Goal: Task Accomplishment & Management: Use online tool/utility

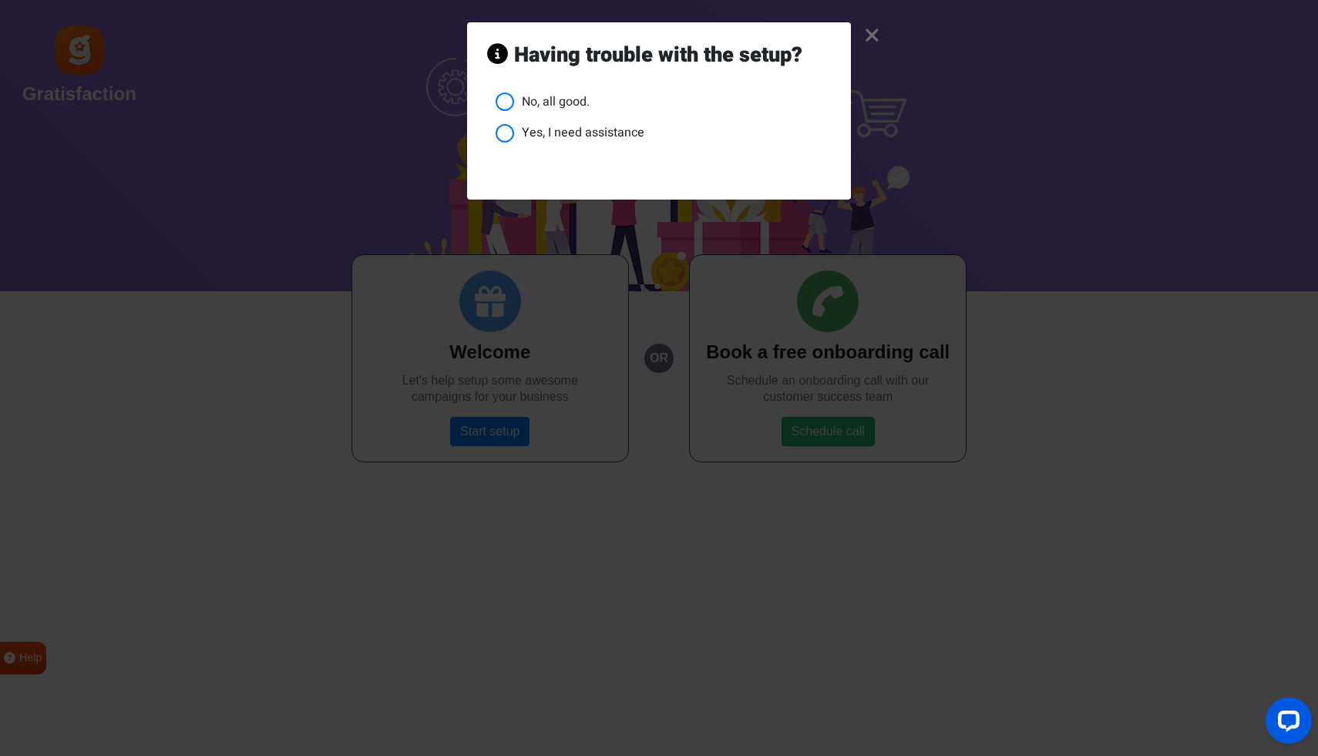
click at [877, 31] on link "×" at bounding box center [872, 36] width 16 height 15
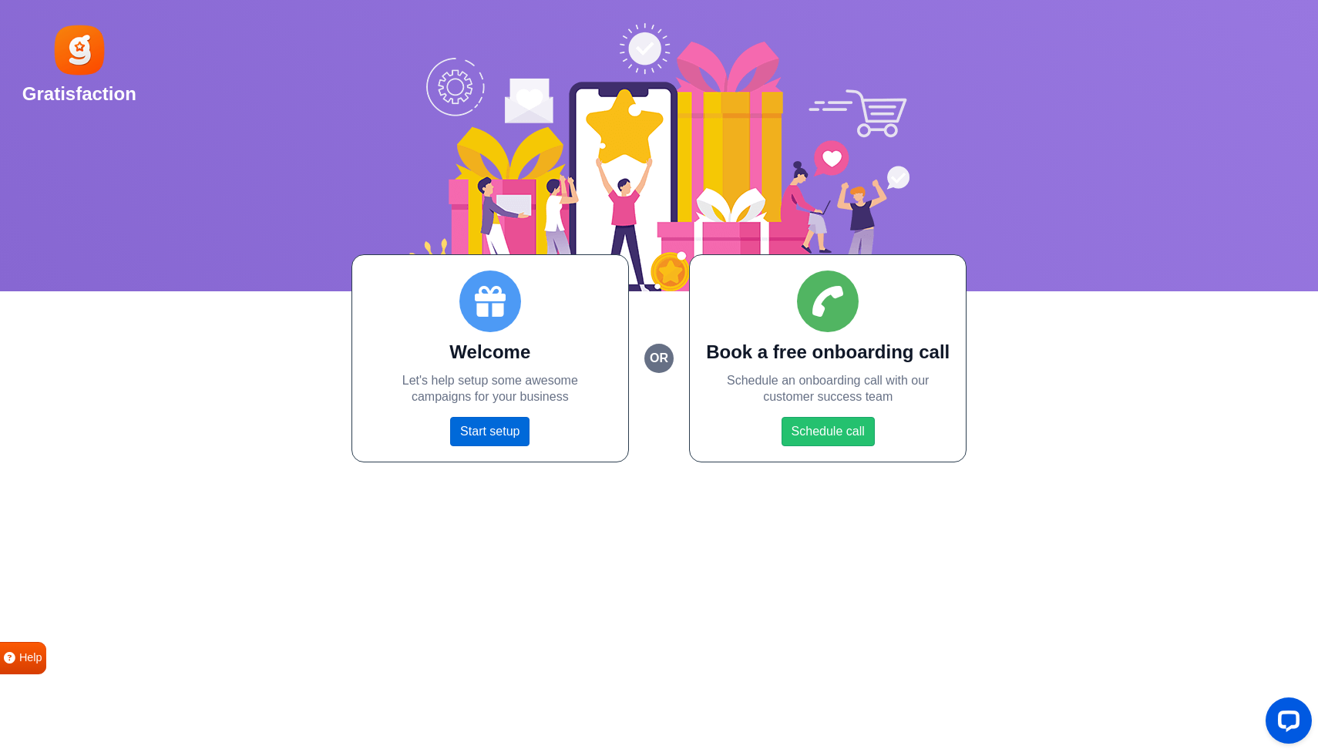
click at [495, 428] on link "Start setup" at bounding box center [489, 431] width 79 height 29
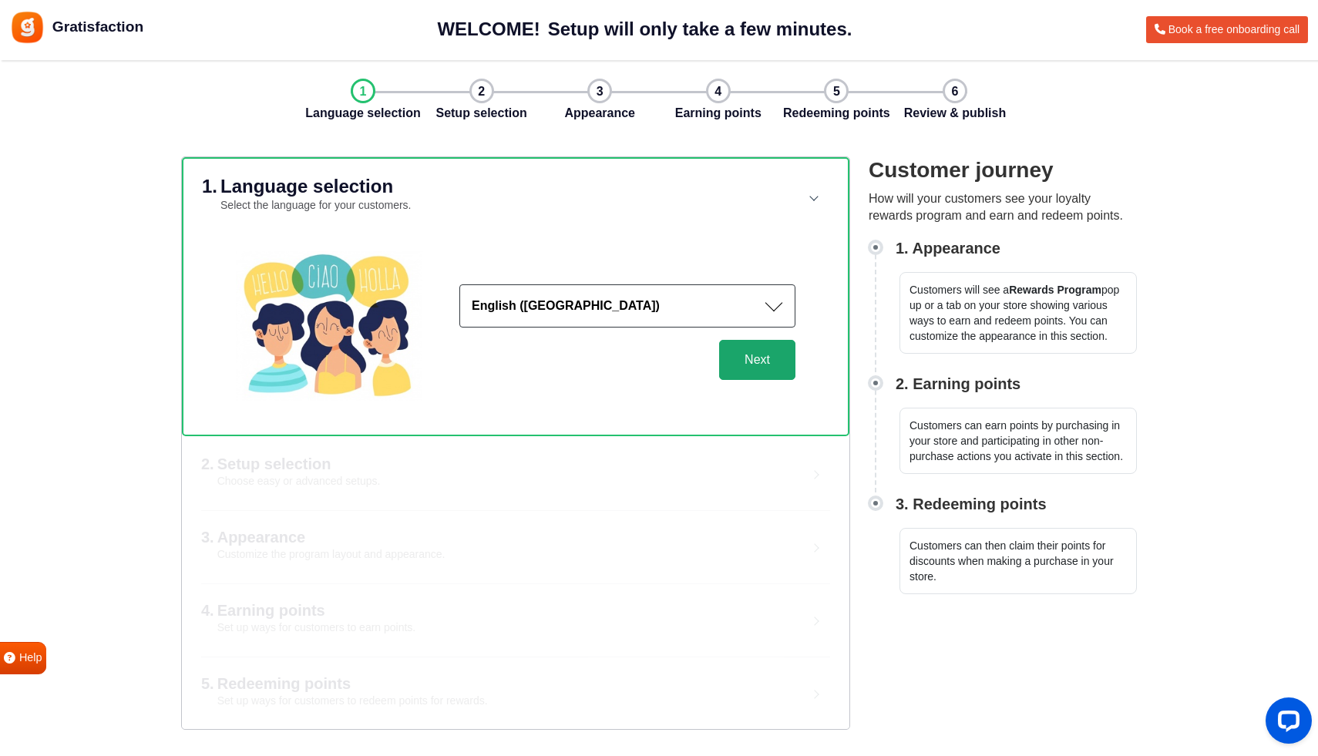
click at [754, 354] on button "Next" at bounding box center [757, 360] width 76 height 40
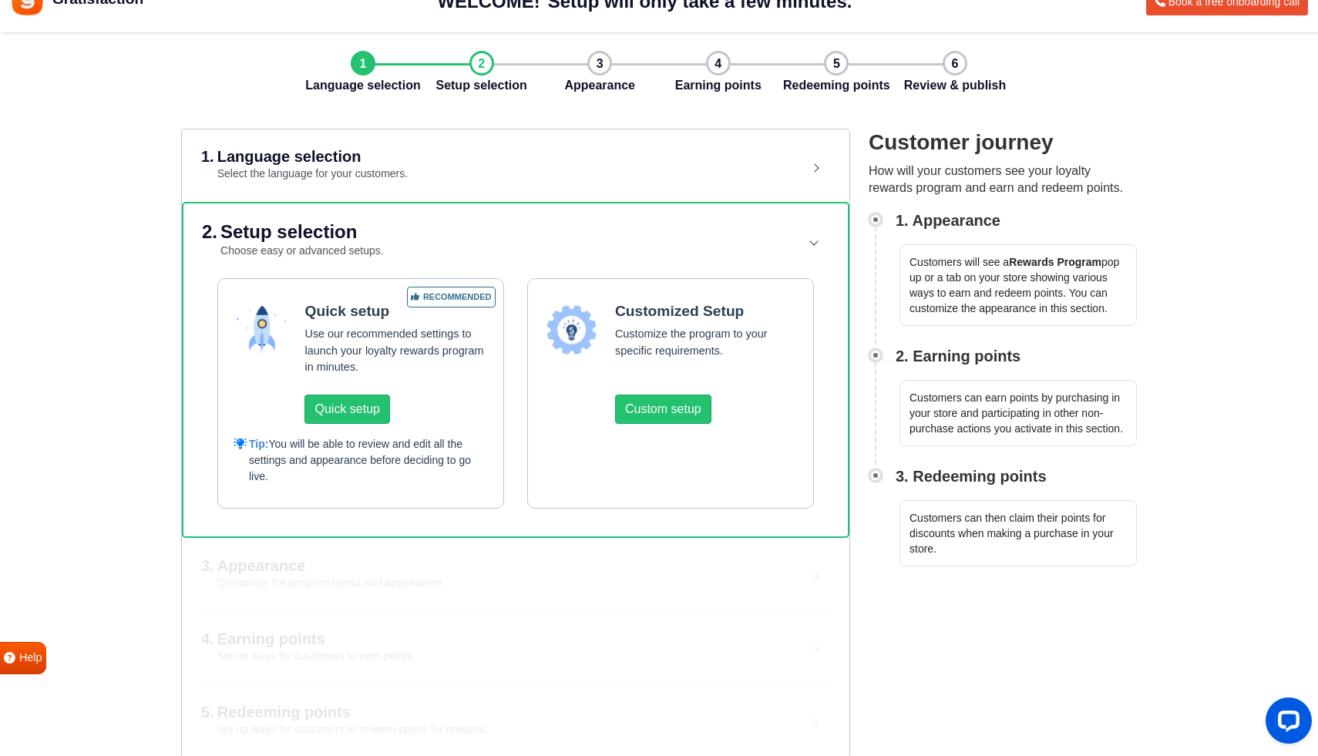
scroll to position [39, 0]
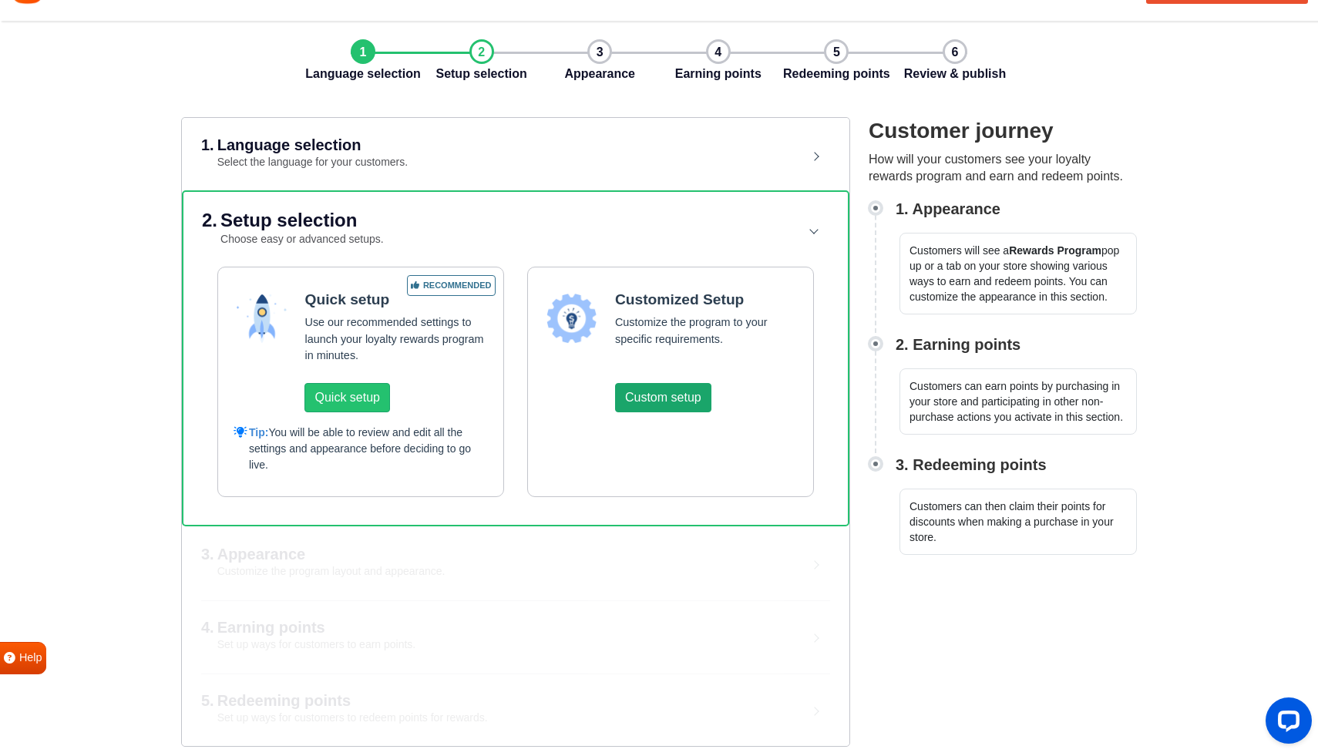
click at [684, 398] on button "Custom setup" at bounding box center [663, 397] width 96 height 29
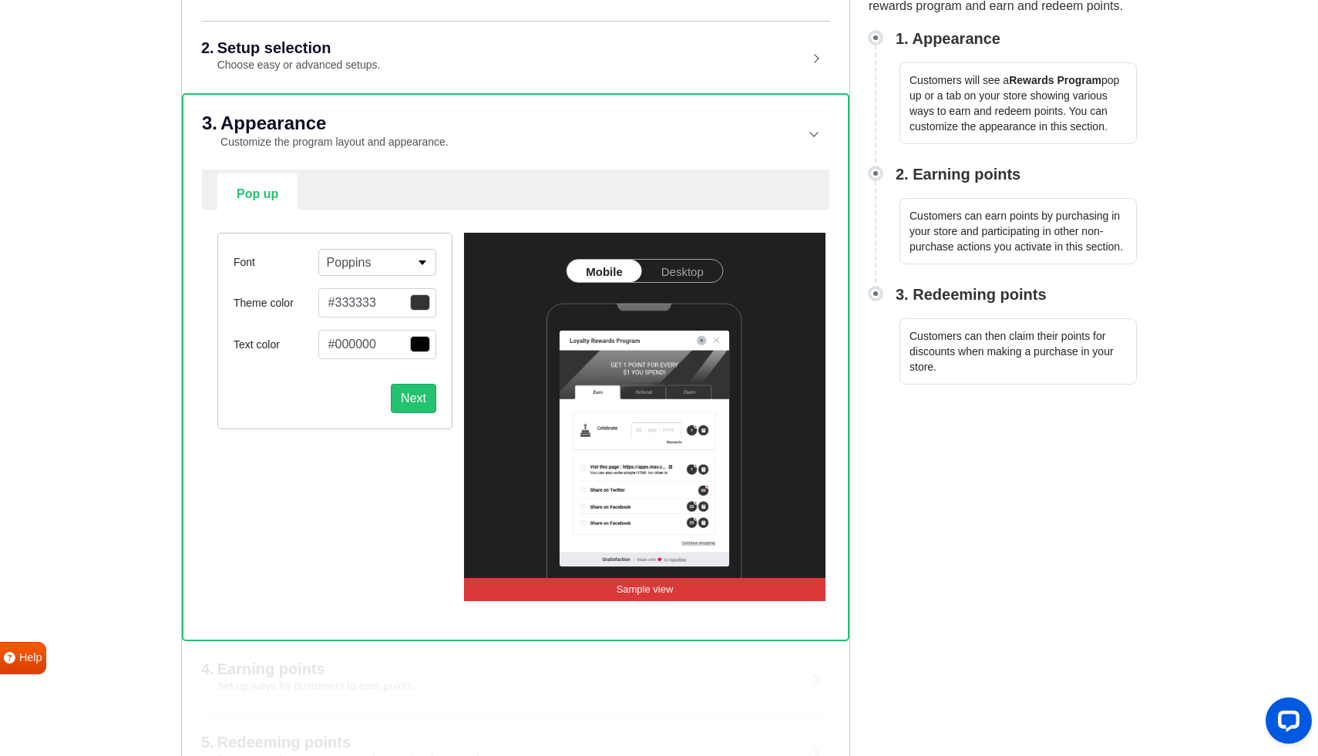
scroll to position [218, 0]
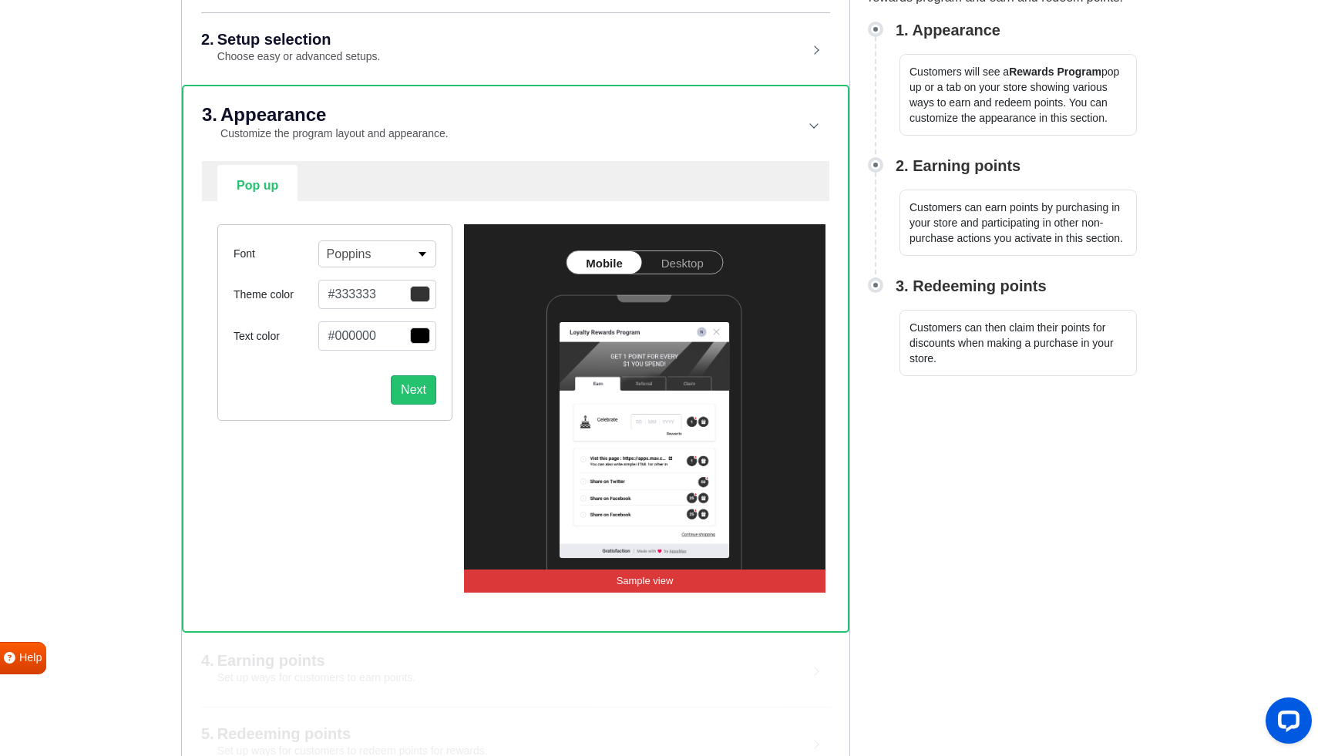
click at [693, 257] on link "Desktop" at bounding box center [682, 262] width 81 height 22
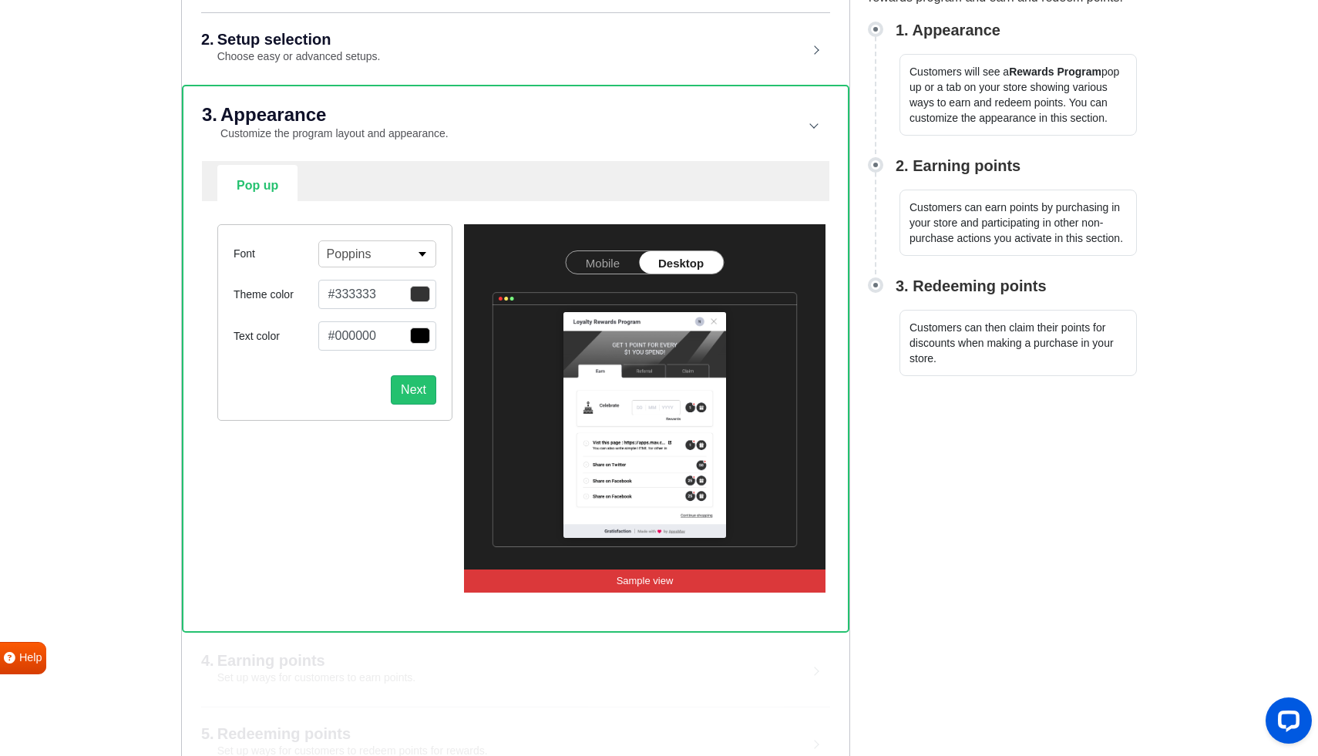
click at [615, 257] on link "Mobile" at bounding box center [602, 262] width 72 height 22
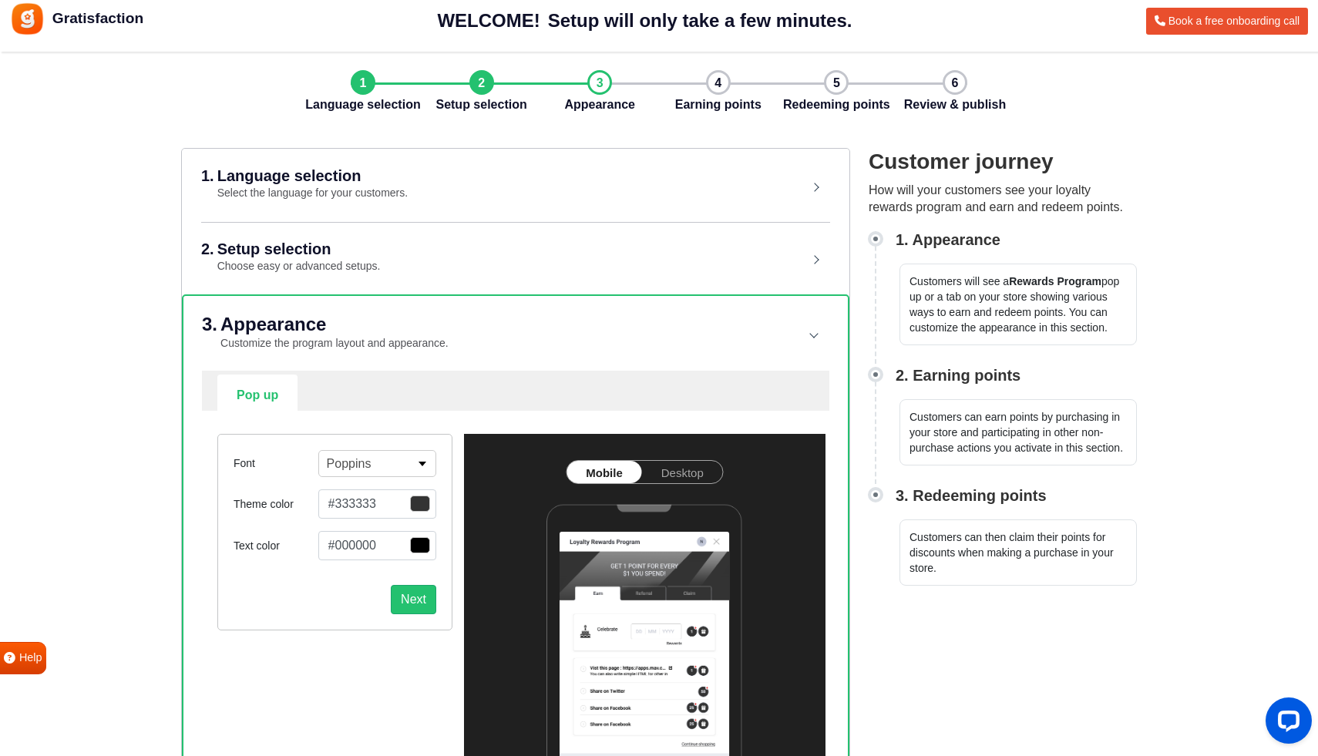
scroll to position [11, 0]
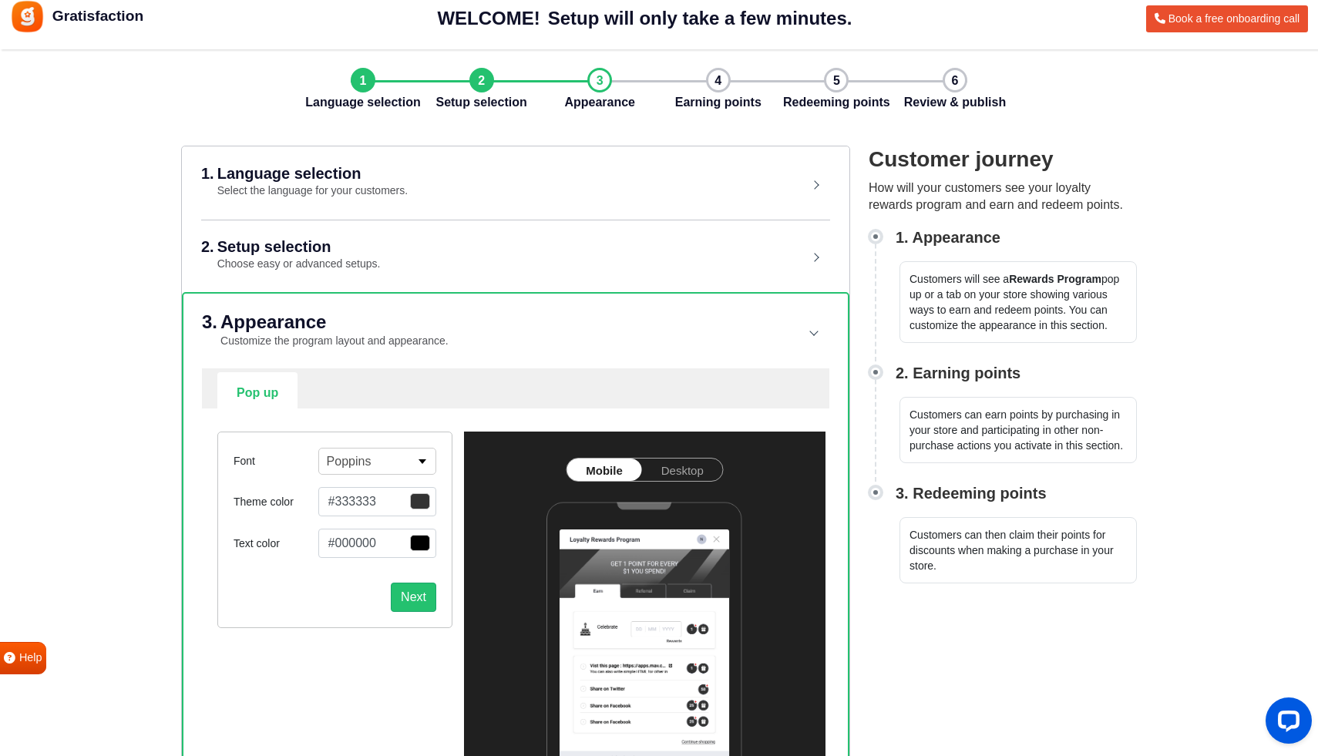
click at [494, 254] on div "2. Setup selection Choose easy or advanced setups." at bounding box center [492, 256] width 583 height 34
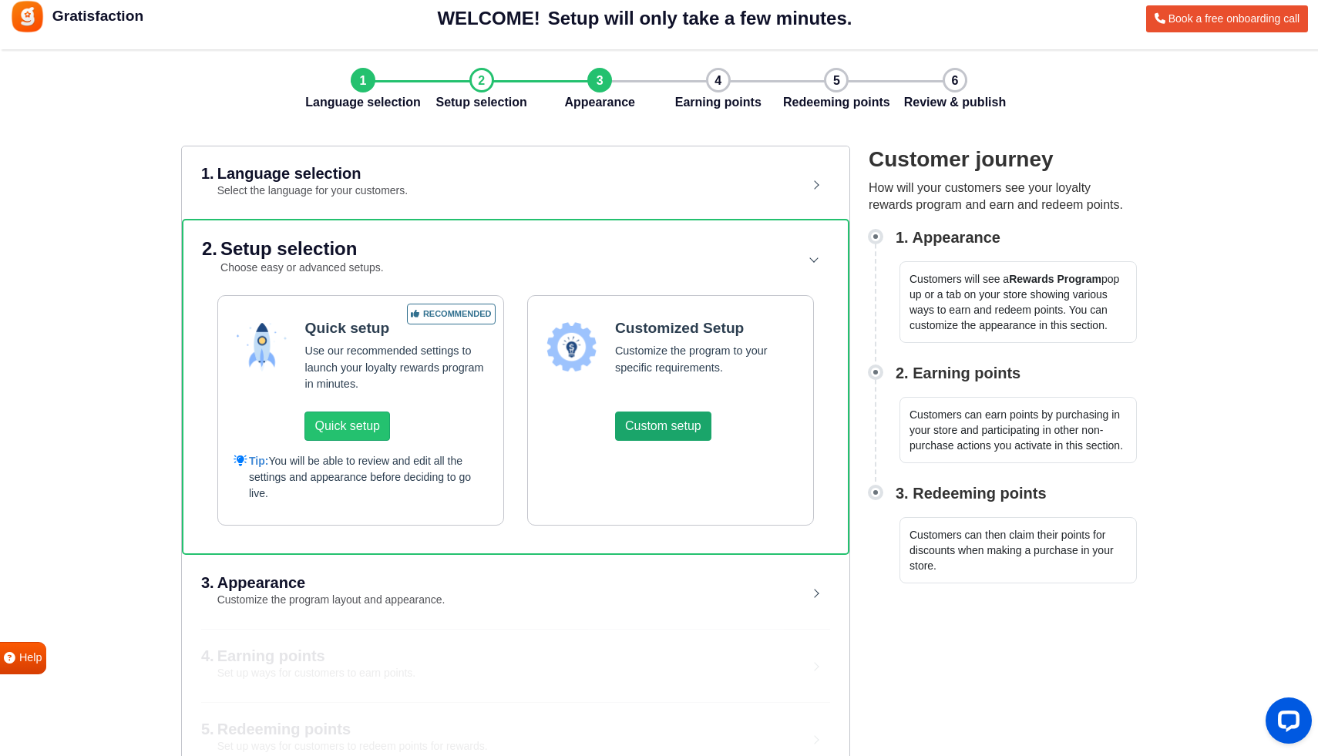
click at [628, 422] on button "Custom setup" at bounding box center [663, 425] width 96 height 29
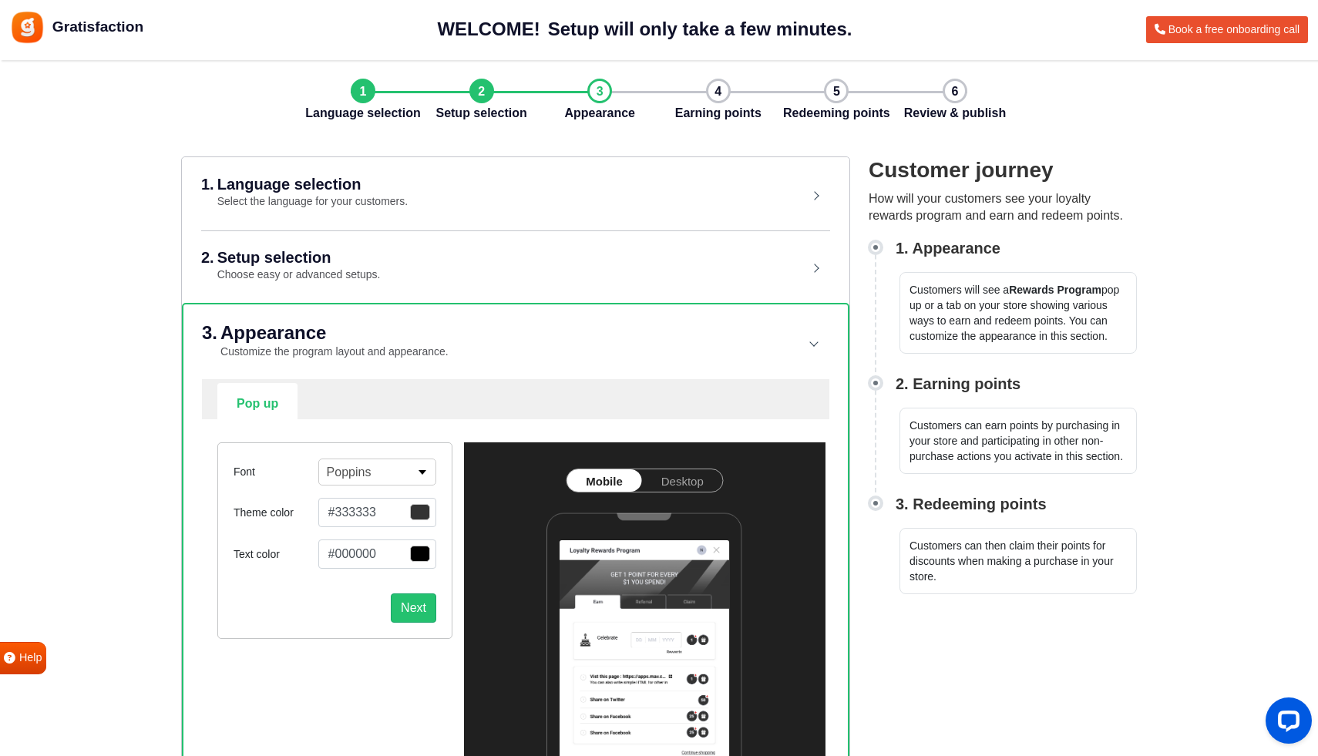
scroll to position [0, 0]
click at [8, 663] on icon at bounding box center [9, 658] width 11 height 11
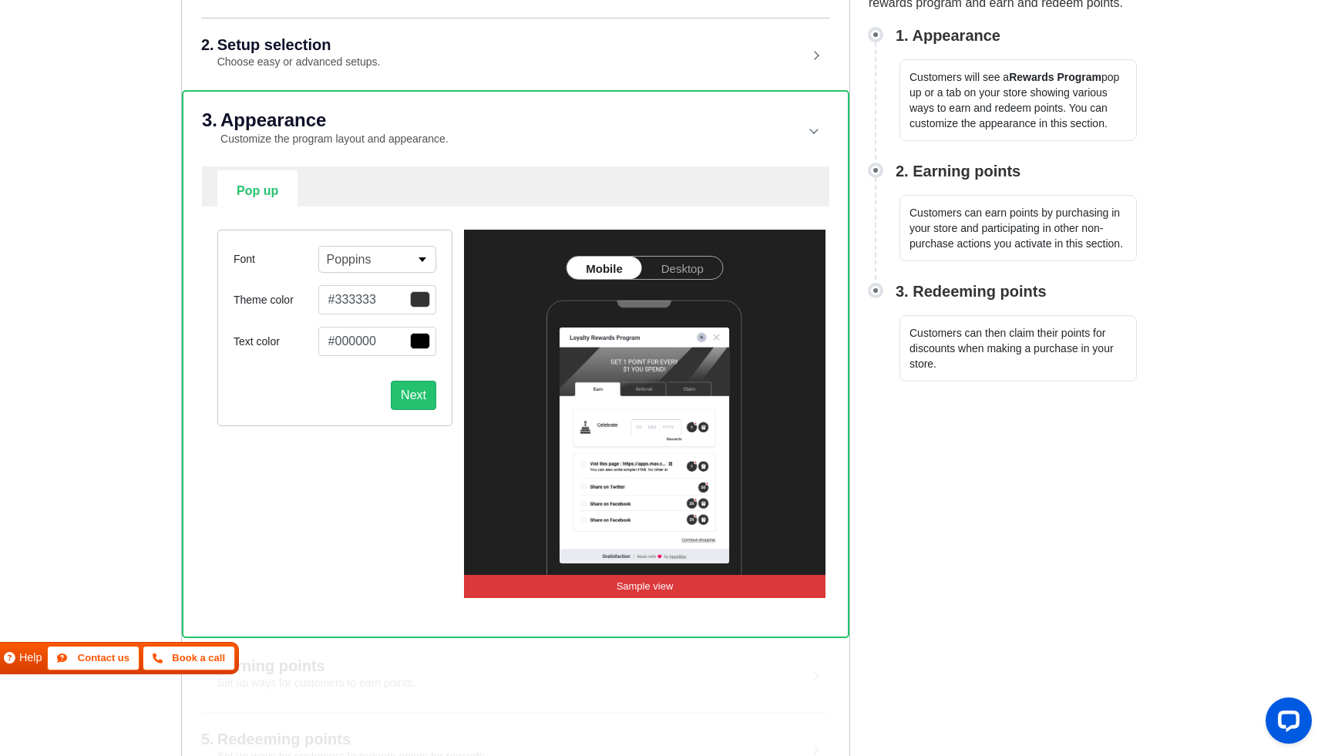
scroll to position [257, 0]
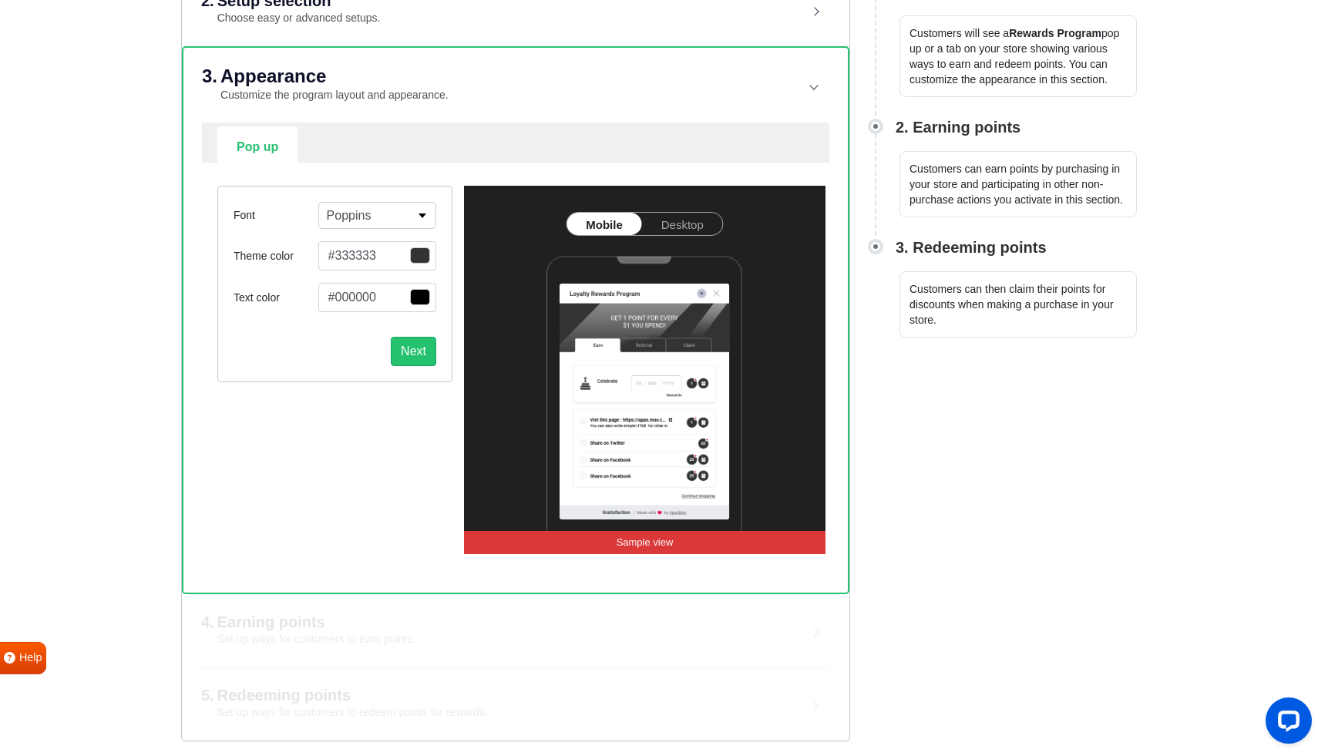
click at [356, 633] on div "4. Earning points Set up ways for customers to earn points. Points for purchase…" at bounding box center [515, 630] width 667 height 73
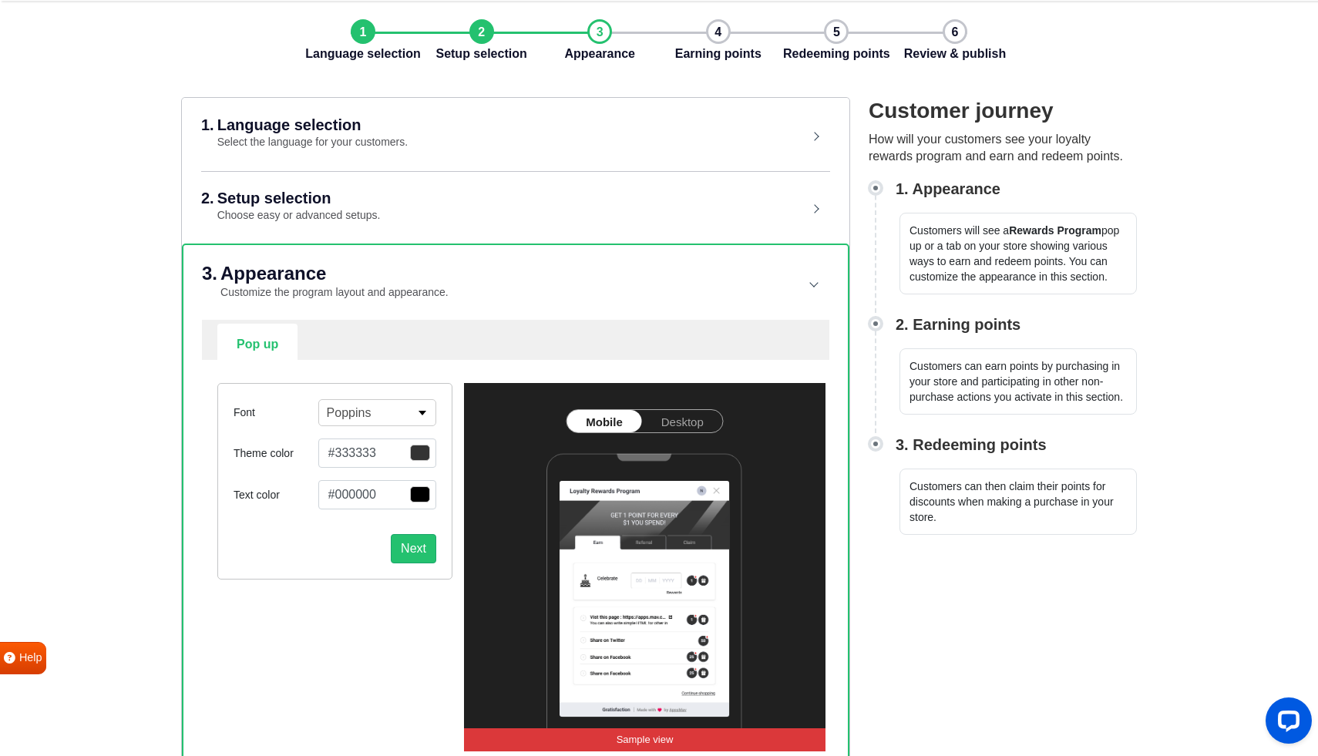
scroll to position [0, 0]
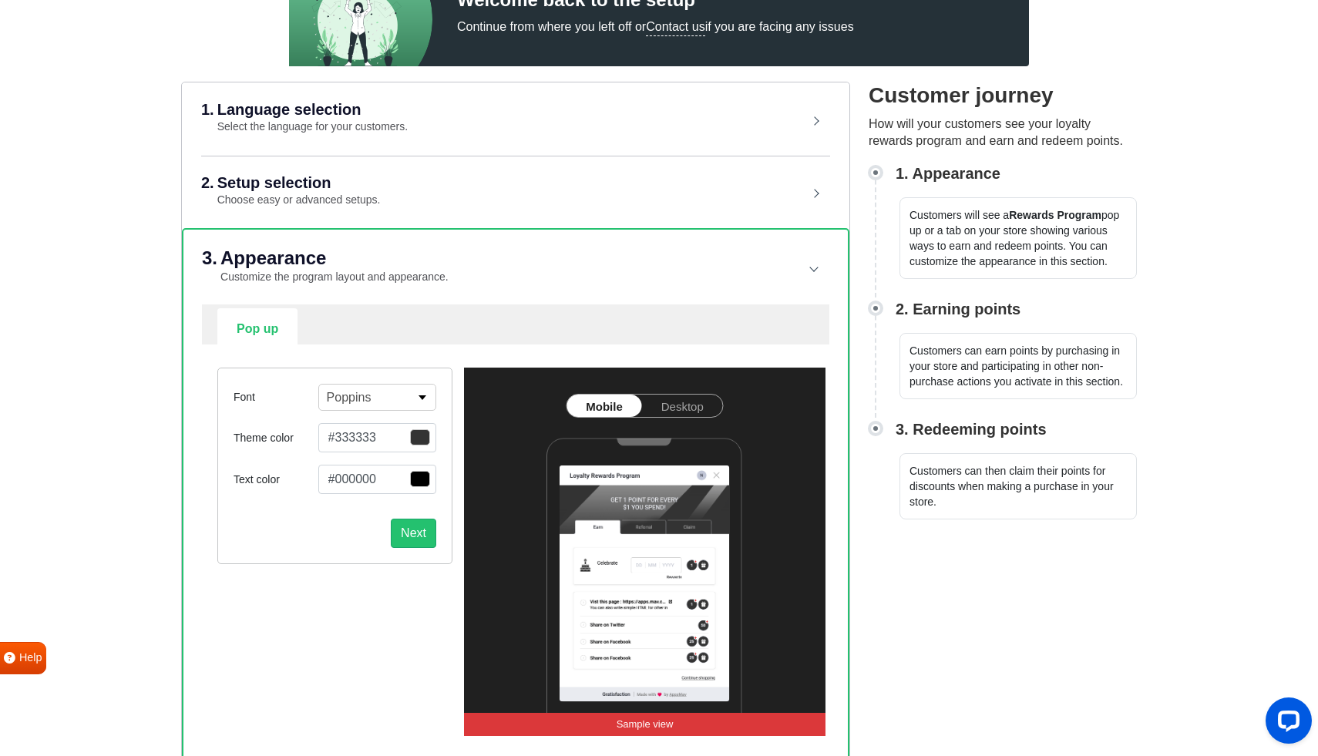
scroll to position [352, 0]
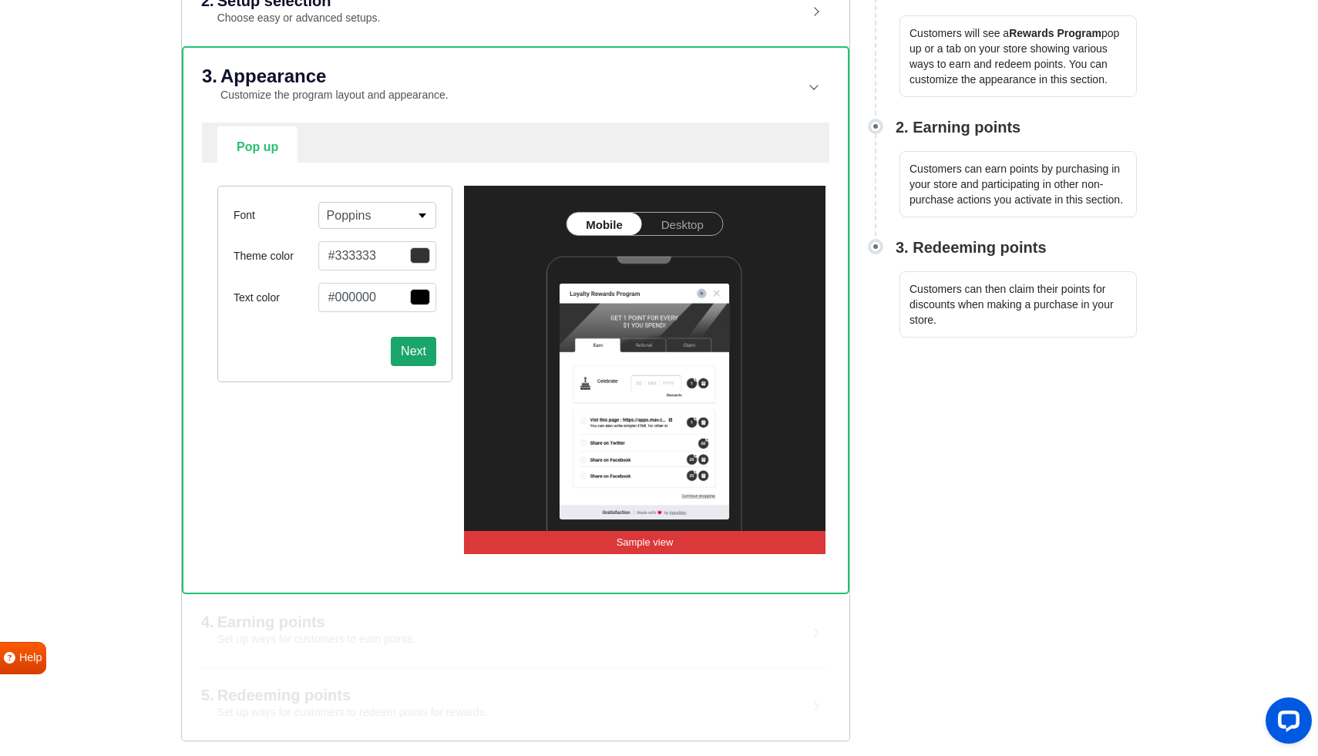
click at [398, 356] on button "Next" at bounding box center [413, 351] width 45 height 29
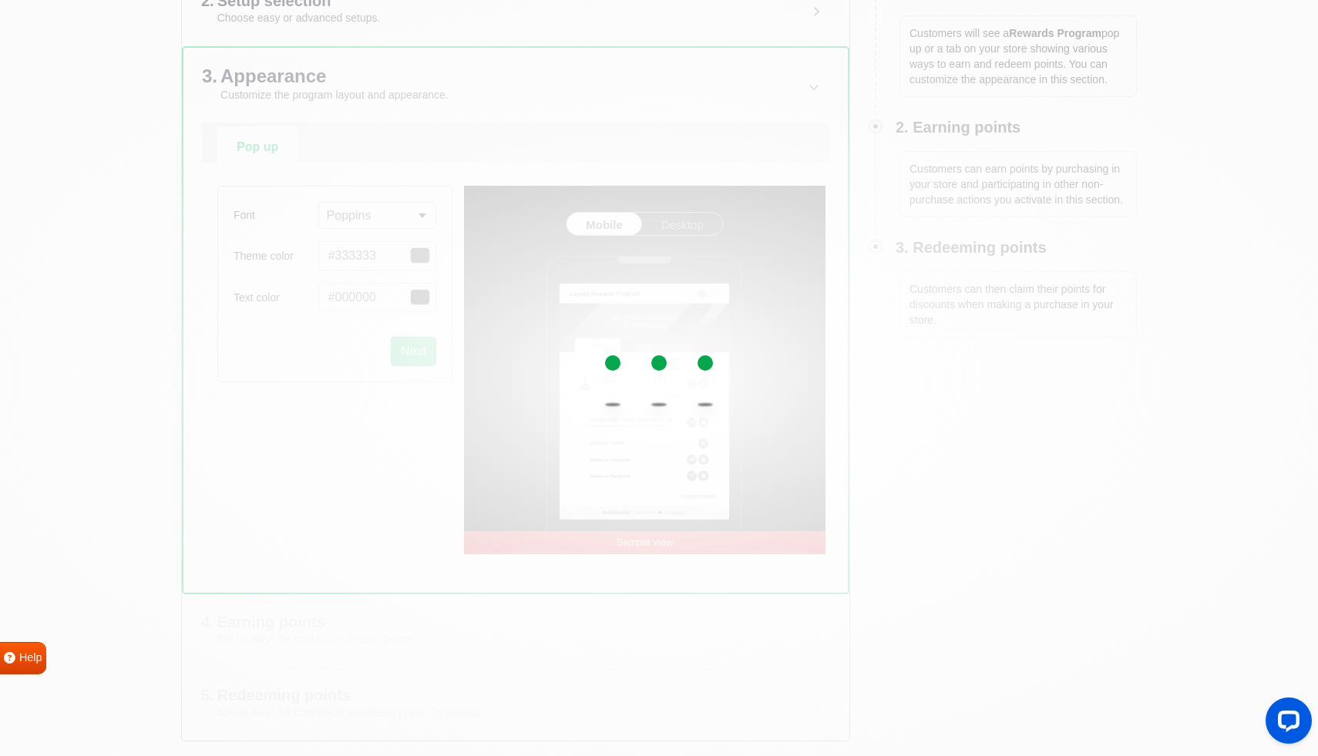
select select "right"
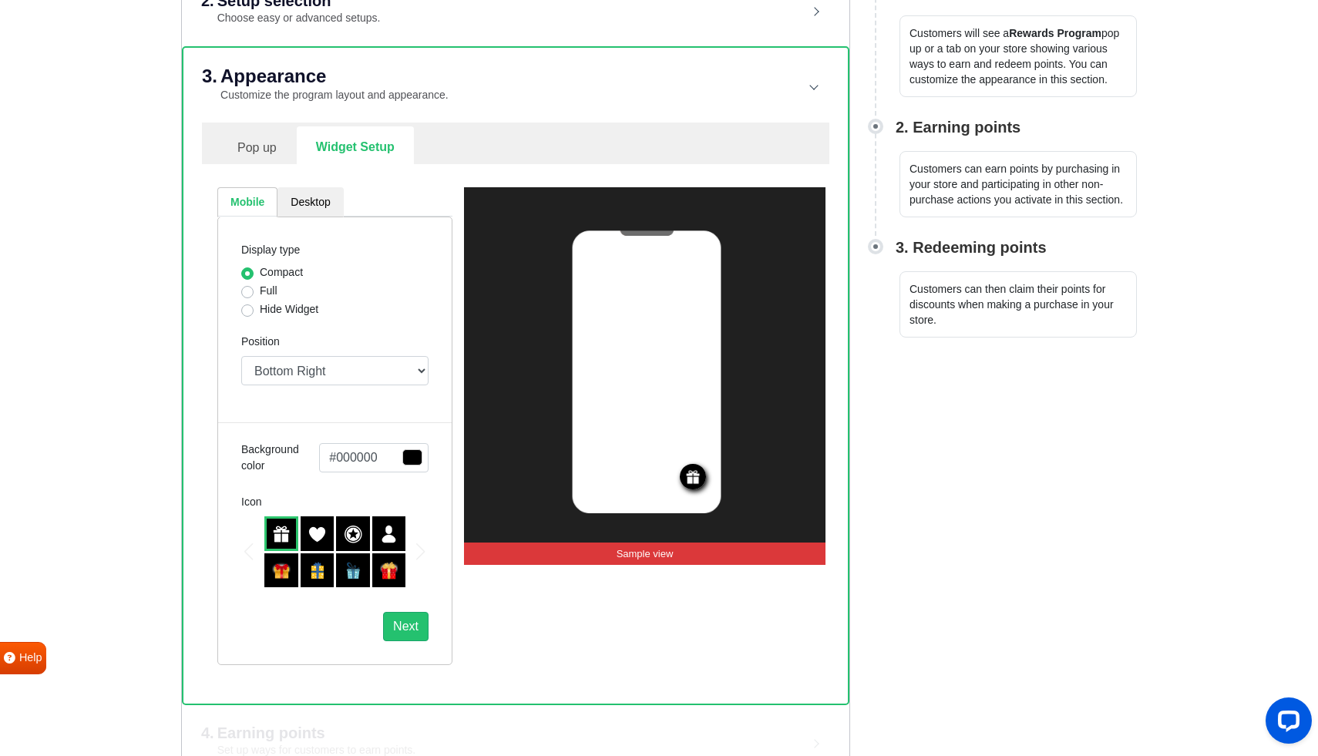
click at [271, 309] on label "Hide Widget" at bounding box center [289, 309] width 59 height 16
click at [254, 309] on input "Hide Widget" at bounding box center [247, 308] width 12 height 15
radio input "true"
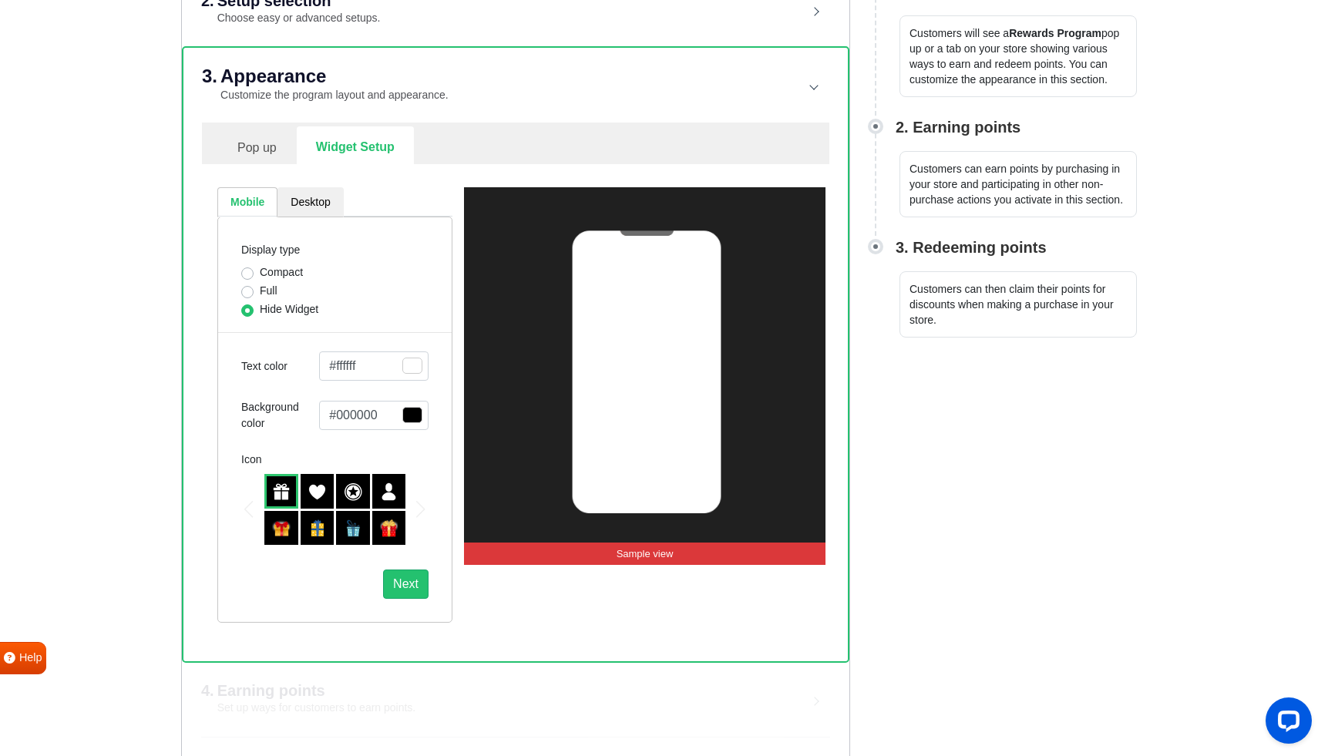
click at [303, 489] on div at bounding box center [318, 491] width 34 height 35
click at [284, 490] on img at bounding box center [281, 491] width 18 height 18
click at [276, 294] on label "Full" at bounding box center [269, 291] width 18 height 16
click at [254, 294] on input "Full" at bounding box center [247, 290] width 12 height 15
radio input "true"
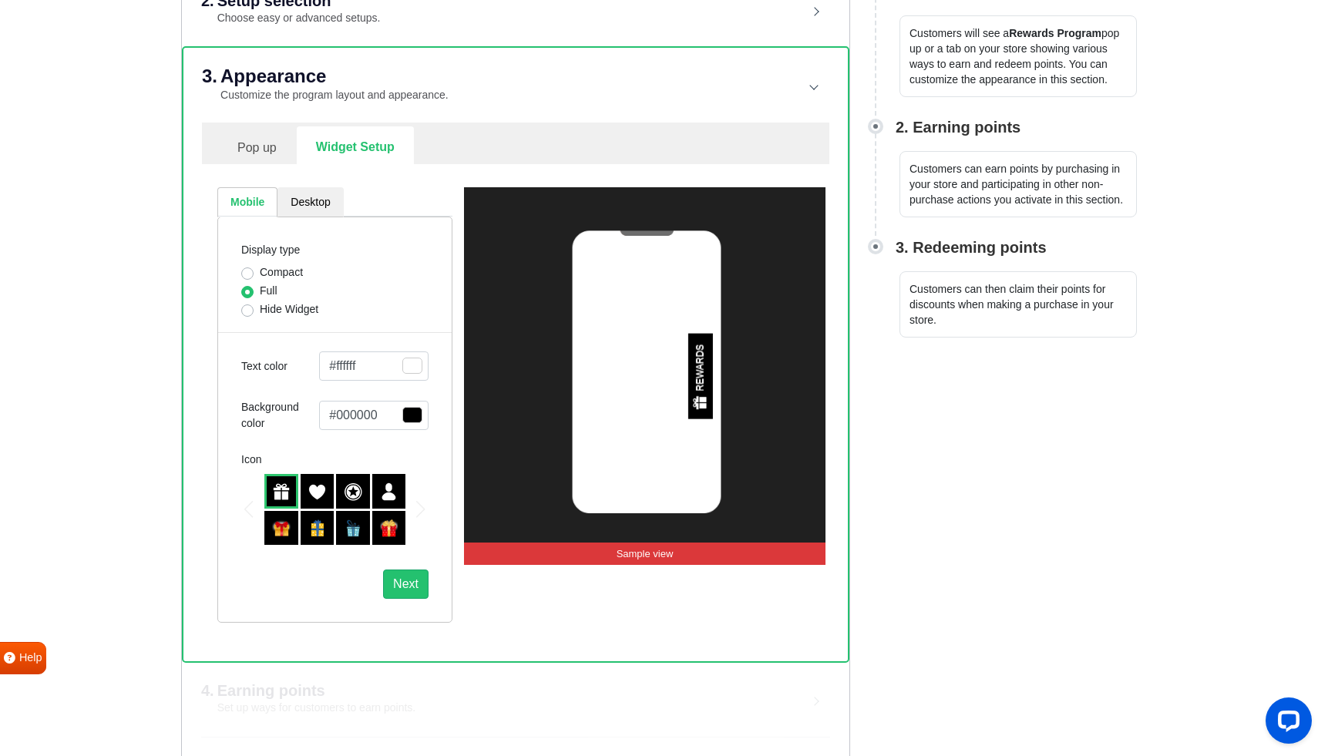
click at [276, 274] on label "Compact" at bounding box center [281, 272] width 43 height 16
click at [254, 274] on input "Compact" at bounding box center [247, 271] width 12 height 15
radio input "true"
select select "right"
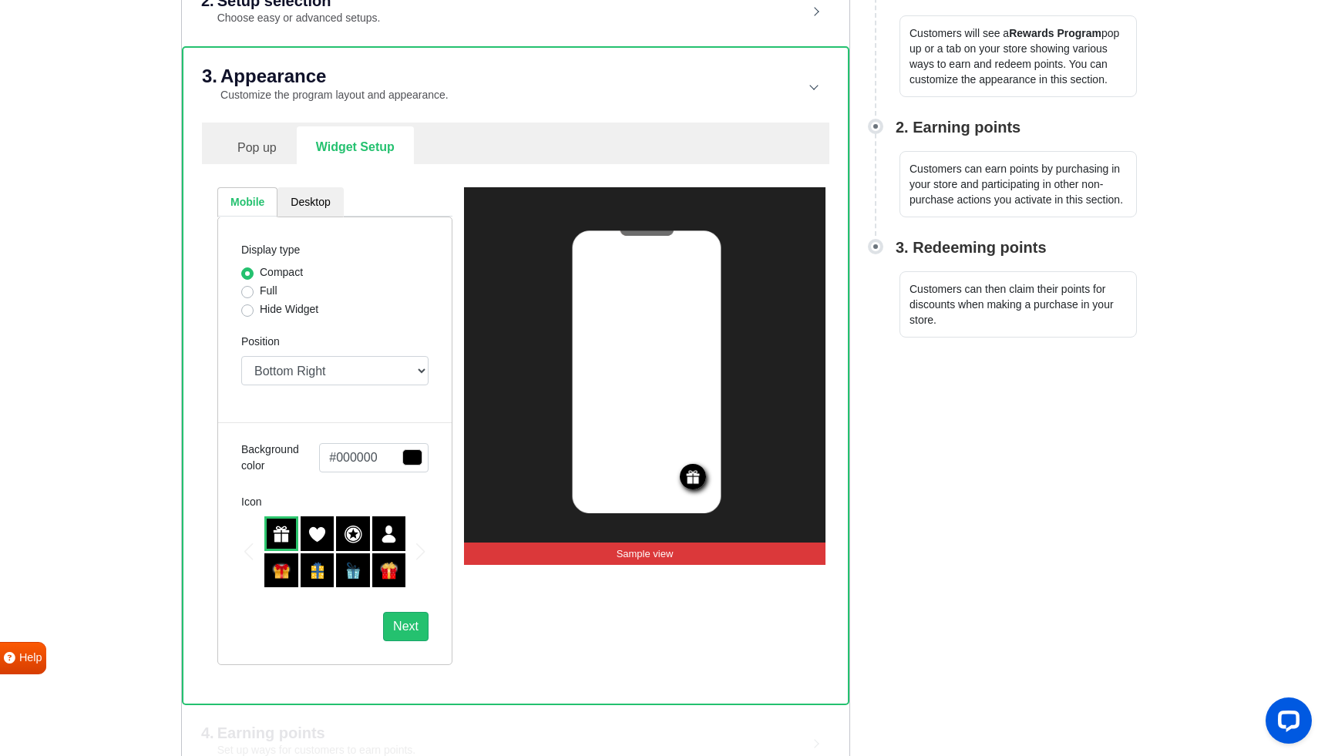
click at [267, 300] on div "Full" at bounding box center [334, 292] width 187 height 18
click at [271, 290] on label "Full" at bounding box center [269, 291] width 18 height 16
click at [254, 290] on input "Full" at bounding box center [247, 290] width 12 height 15
radio input "true"
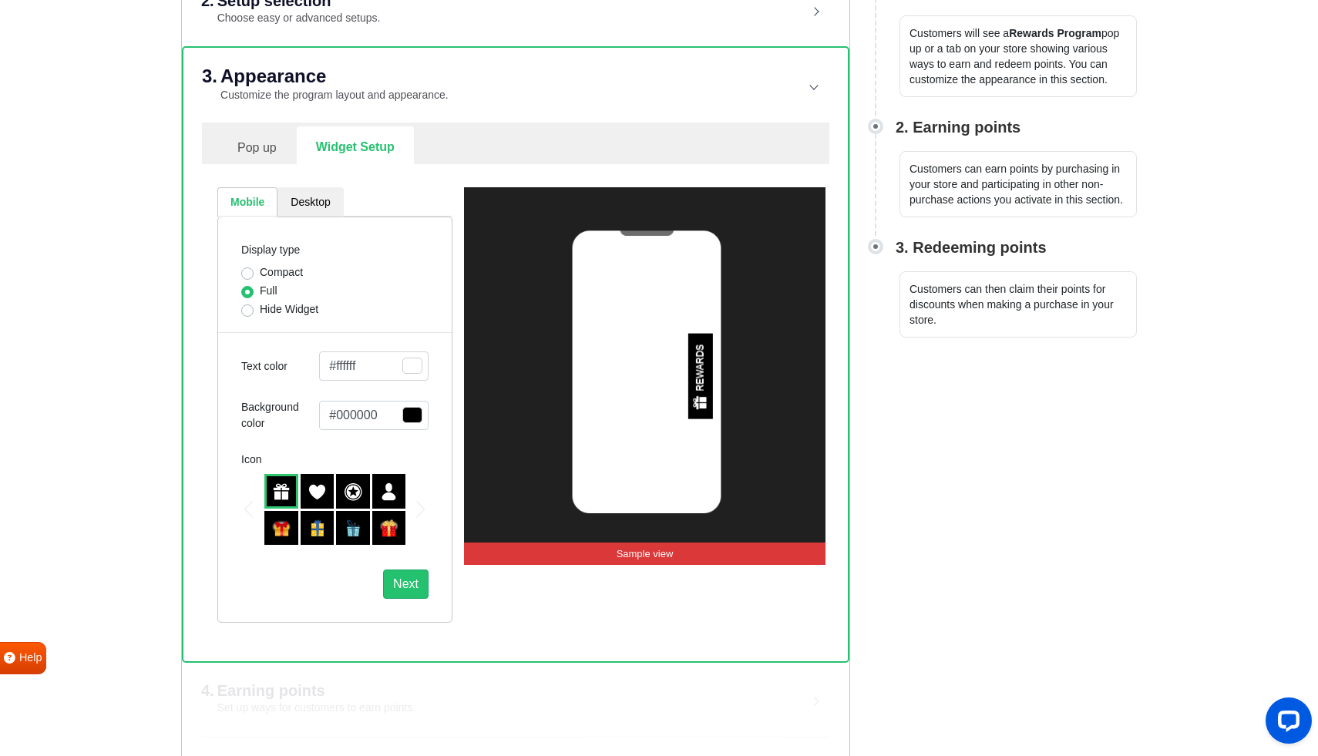
click at [315, 491] on img at bounding box center [317, 491] width 18 height 18
click at [348, 491] on img at bounding box center [353, 491] width 18 height 18
click at [381, 494] on img at bounding box center [389, 491] width 18 height 18
click at [345, 526] on img at bounding box center [353, 528] width 18 height 18
click at [351, 499] on img at bounding box center [353, 491] width 18 height 18
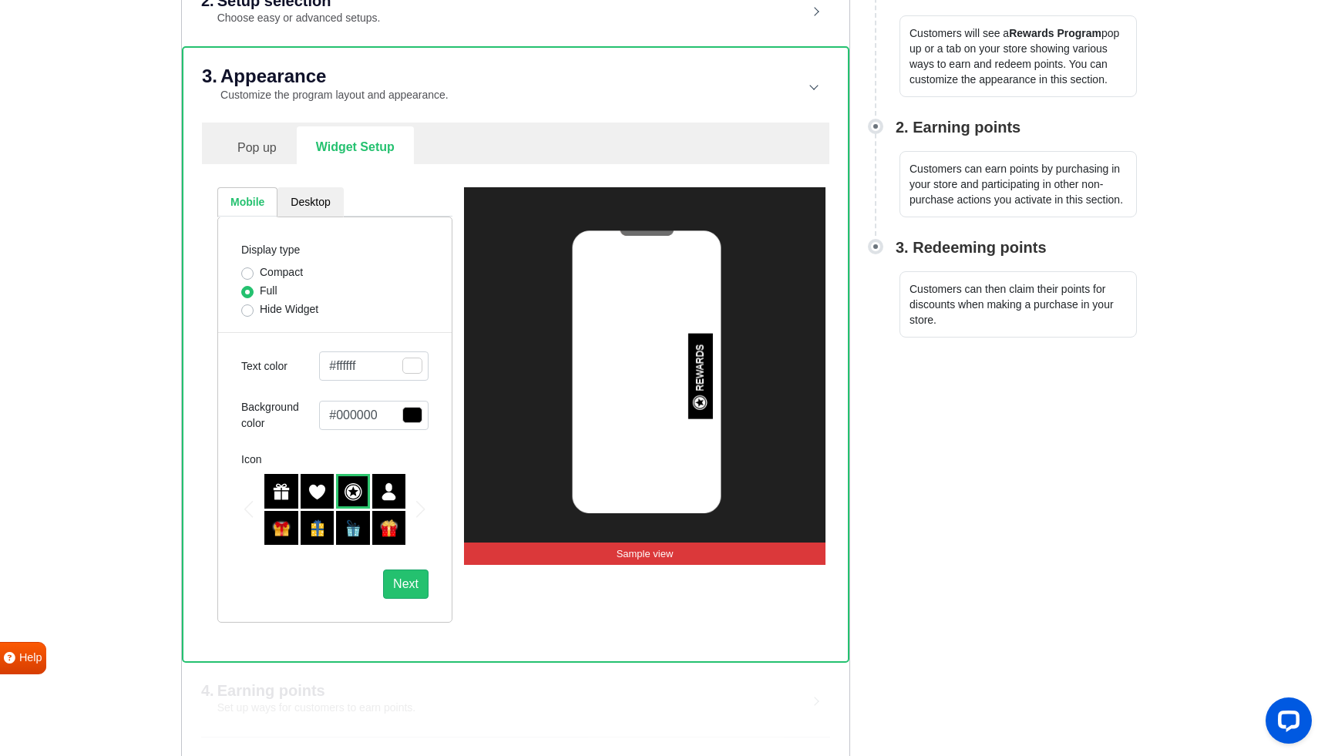
click at [317, 499] on img at bounding box center [317, 491] width 18 height 18
click at [290, 499] on img at bounding box center [281, 491] width 18 height 18
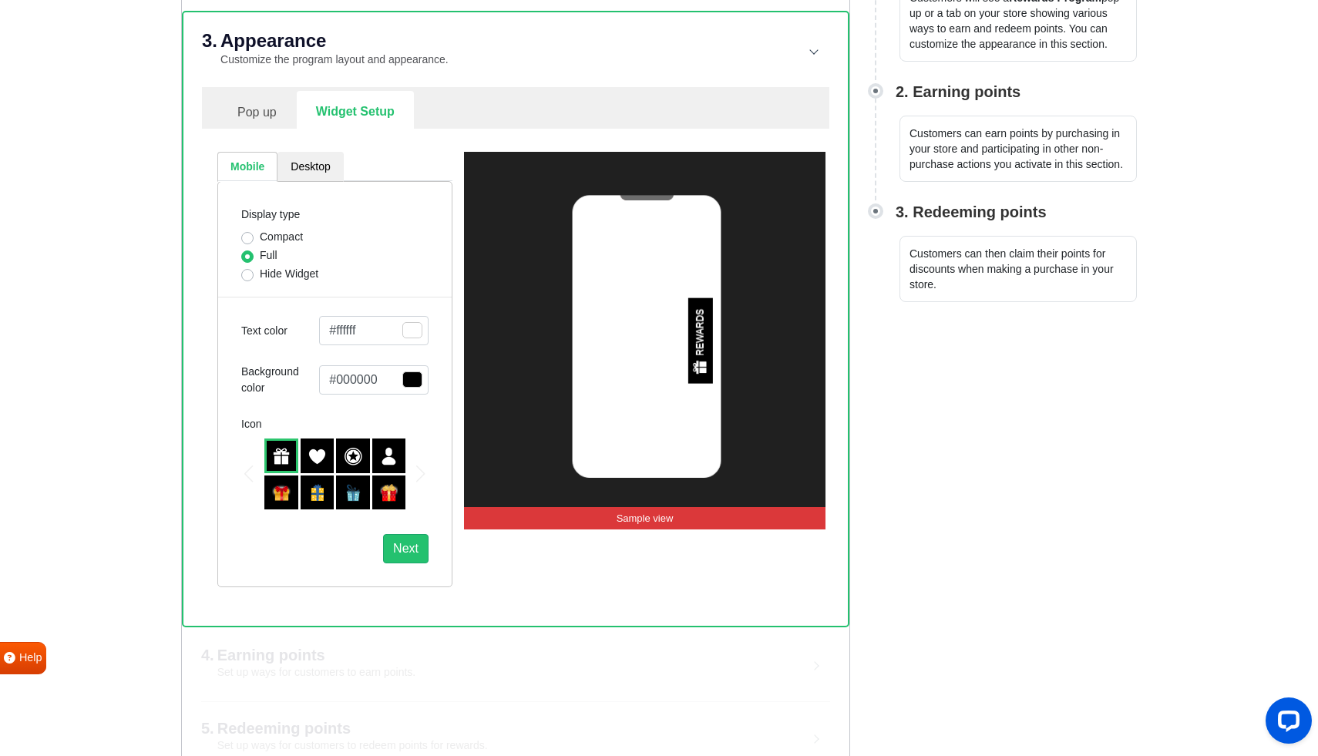
scroll to position [422, 0]
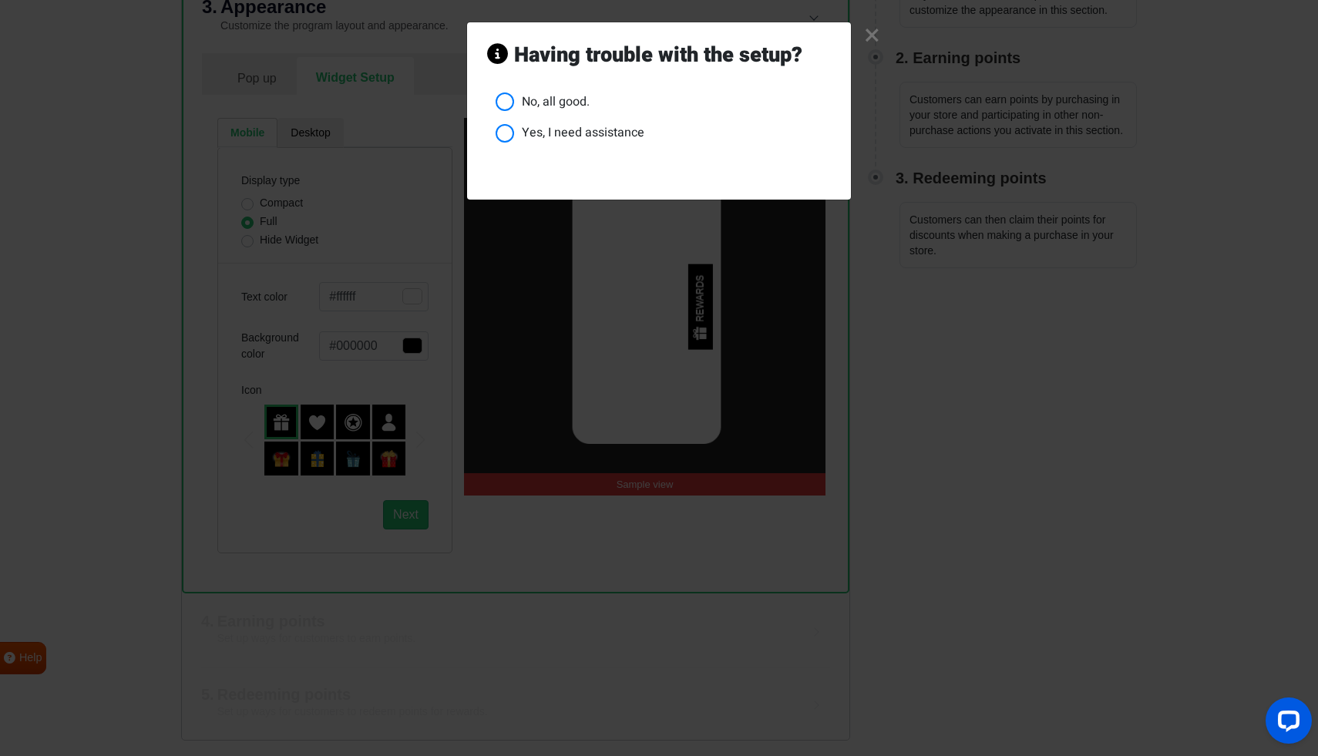
click at [874, 32] on link "×" at bounding box center [872, 36] width 16 height 15
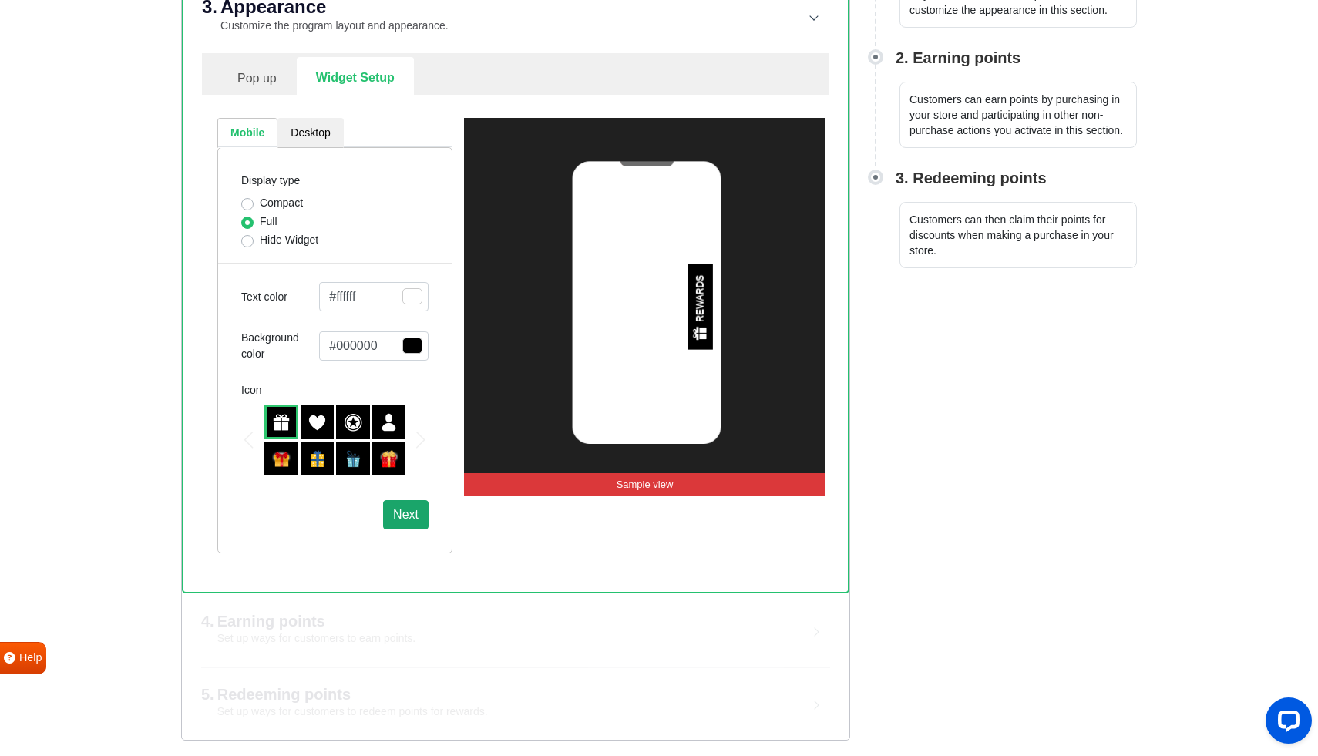
click at [409, 515] on button "Next" at bounding box center [405, 514] width 45 height 29
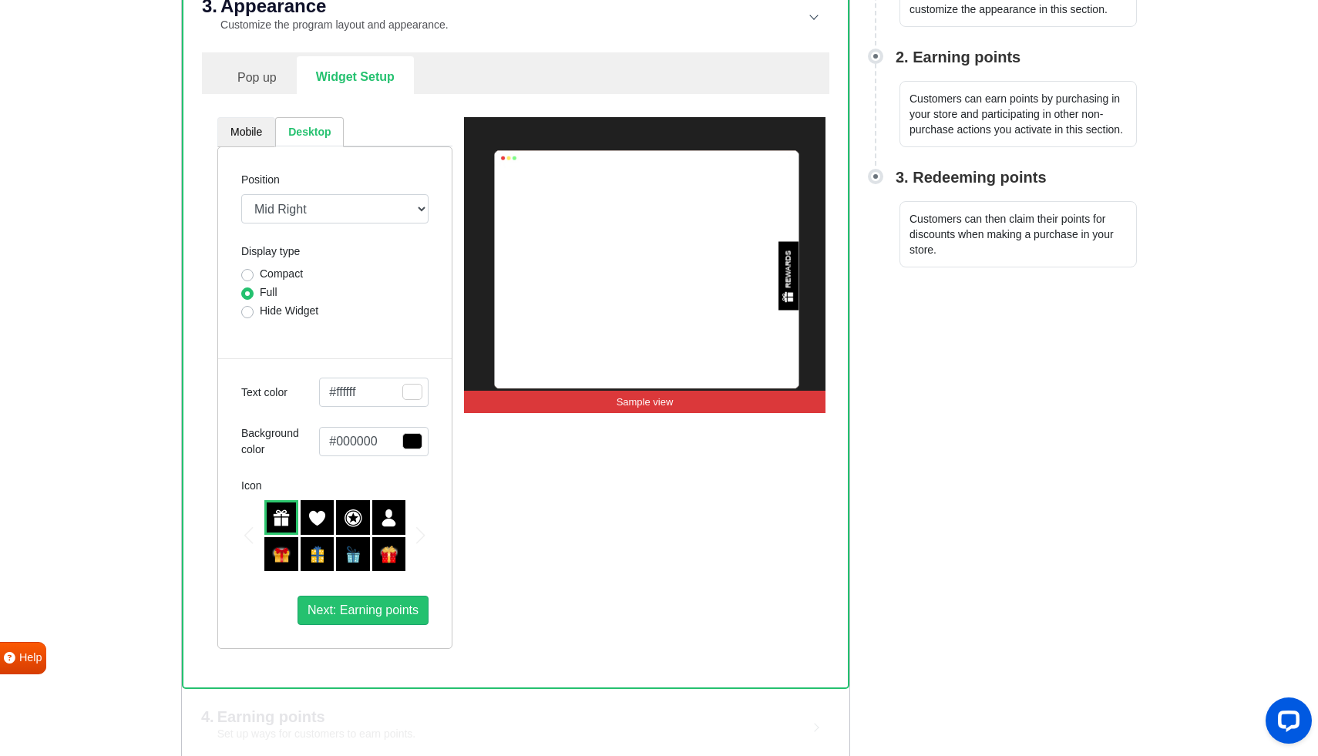
click at [241, 128] on link "Mobile" at bounding box center [246, 132] width 58 height 30
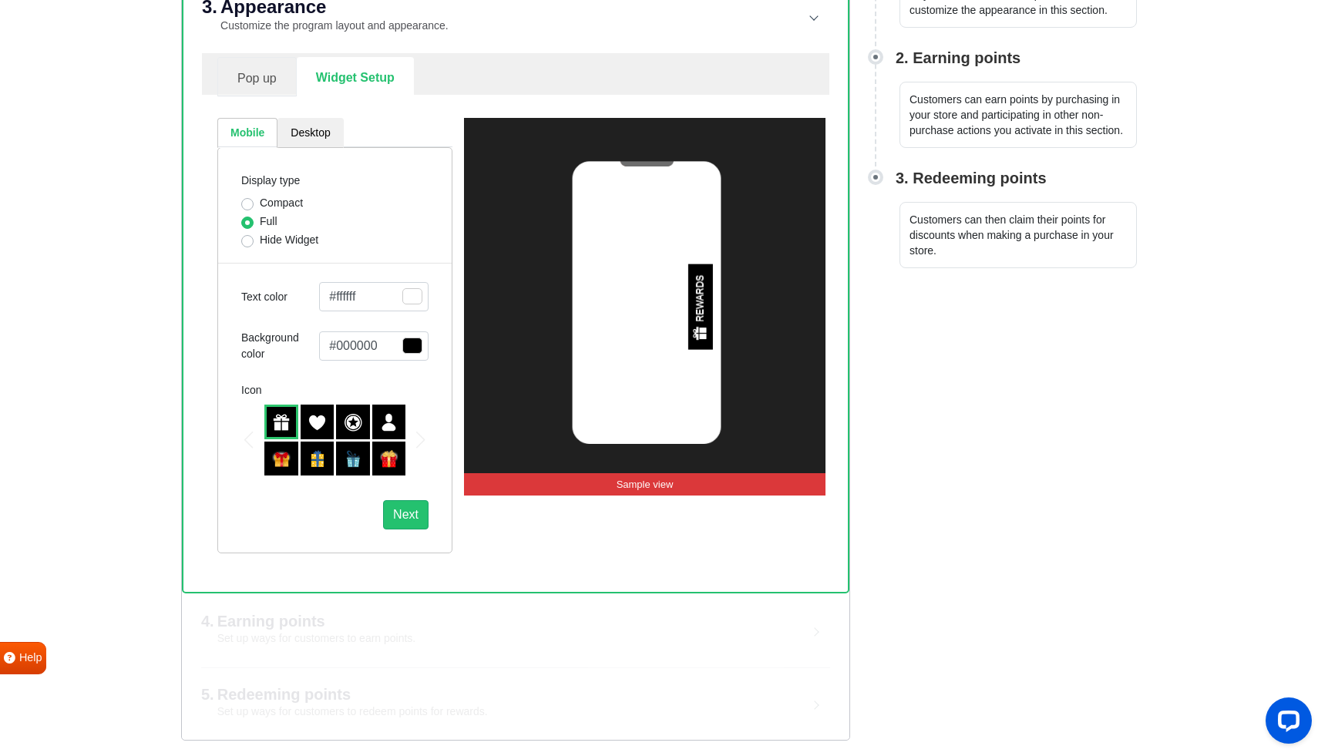
click at [266, 77] on link "Pop up" at bounding box center [256, 76] width 79 height 39
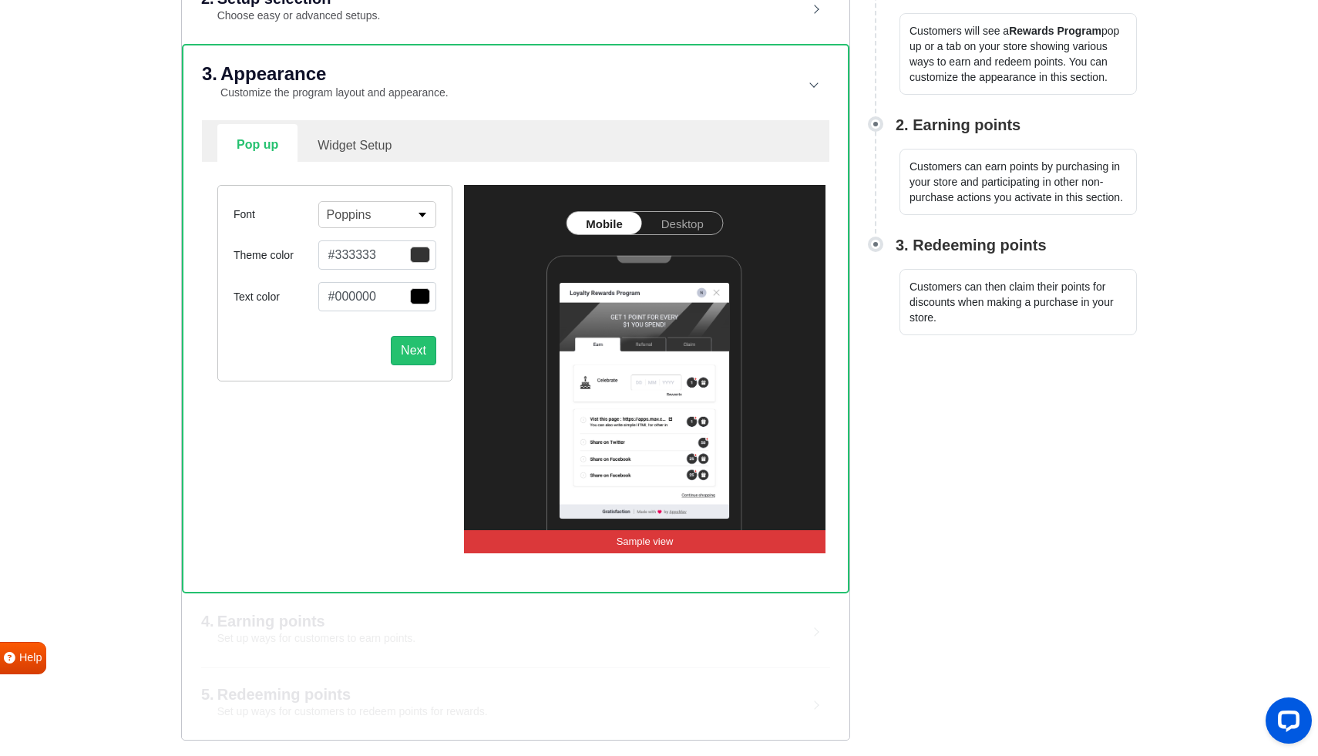
scroll to position [354, 0]
click at [420, 351] on button "Next" at bounding box center [413, 351] width 45 height 29
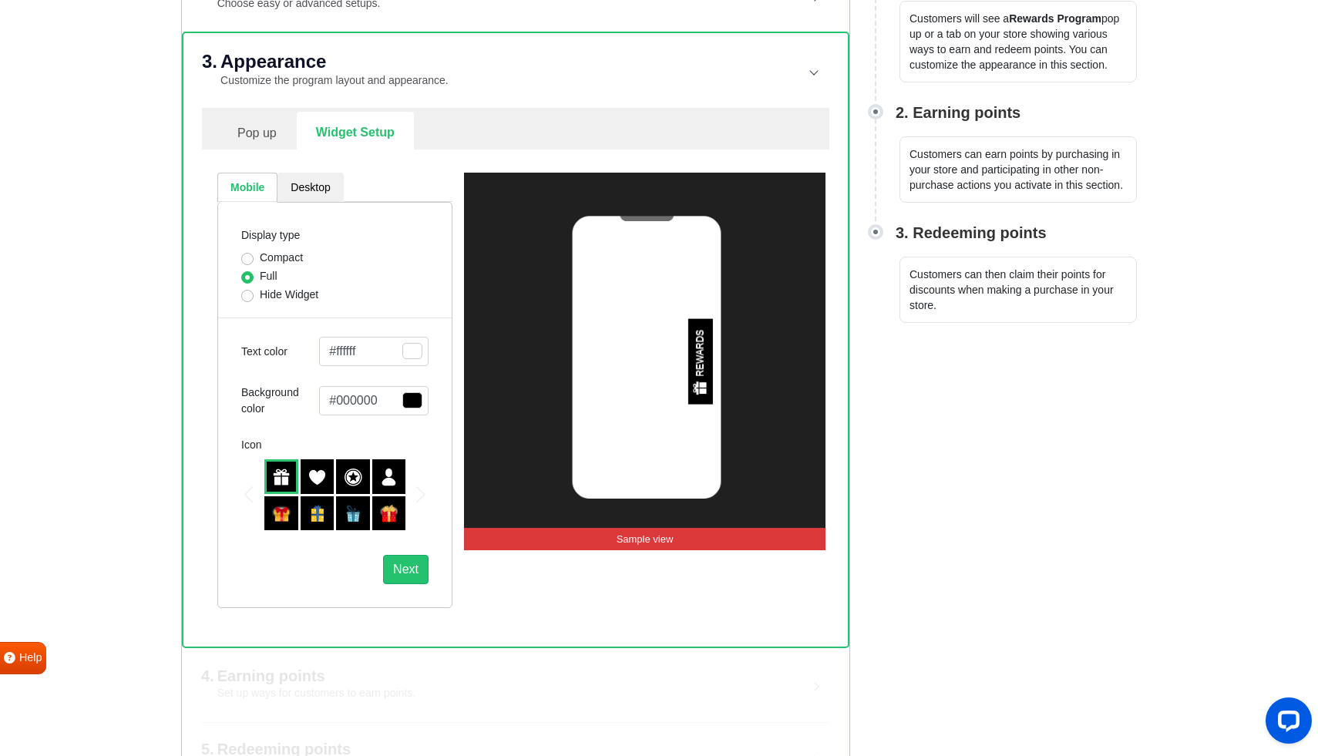
scroll to position [371, 0]
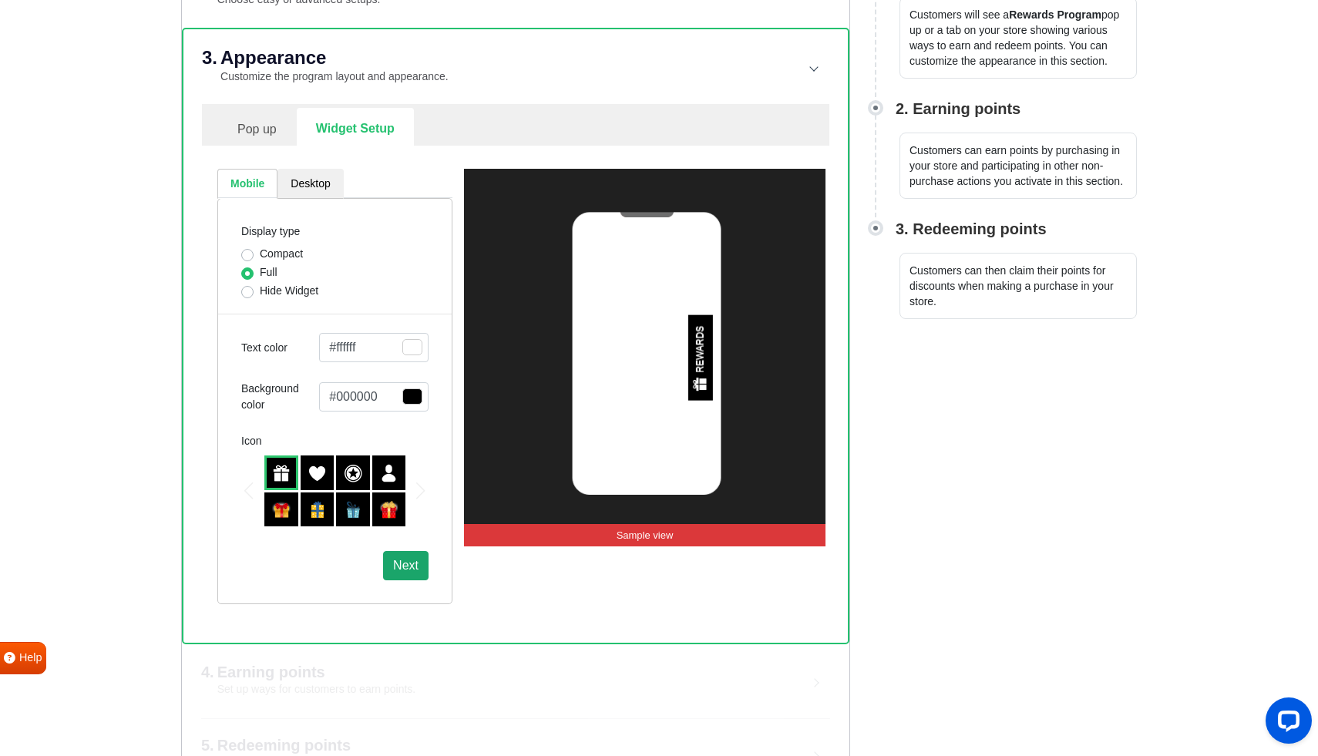
click at [403, 567] on button "Next" at bounding box center [405, 565] width 45 height 29
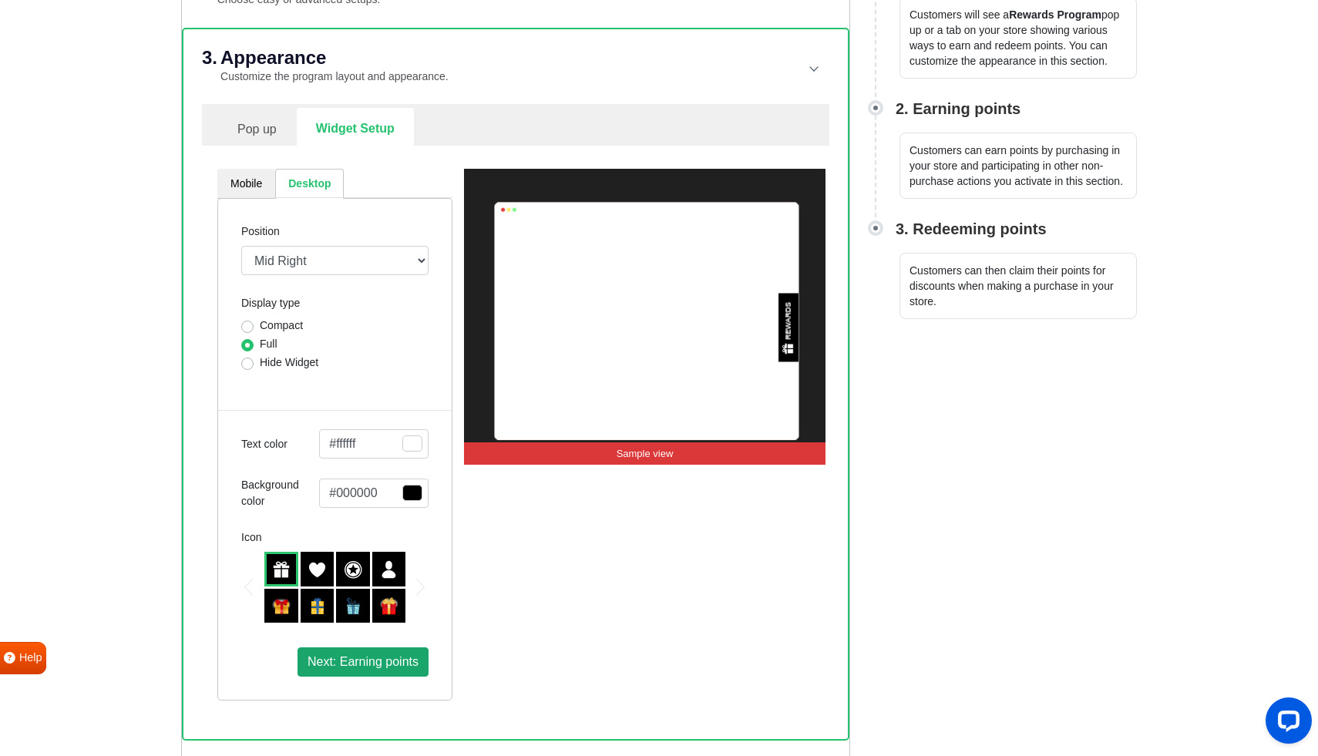
click at [419, 653] on button "Next: Earning points" at bounding box center [362, 661] width 131 height 29
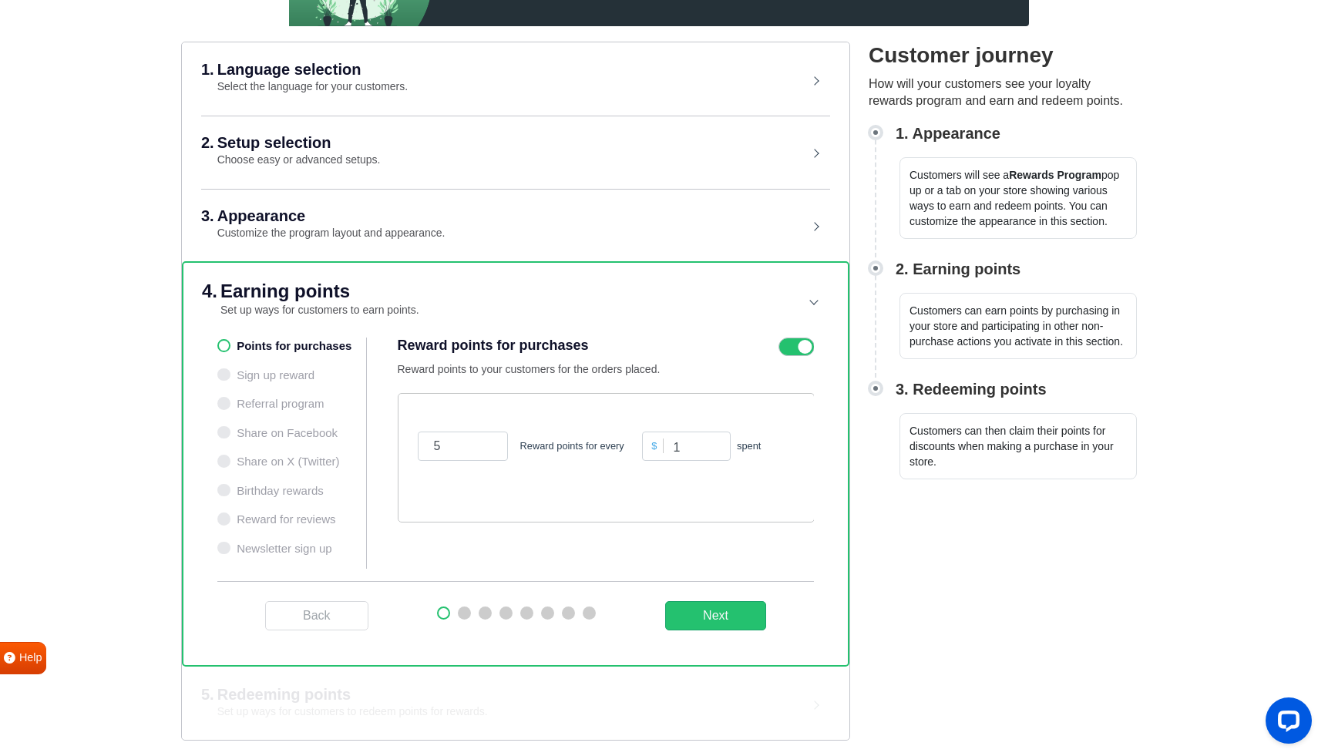
scroll to position [210, 0]
click at [258, 405] on ul "Points for purchases Sign up reward Referral program Share on Facebook Share on…" at bounding box center [291, 453] width 149 height 231
click at [223, 403] on ul "Points for purchases Sign up reward Referral program Share on Facebook Share on…" at bounding box center [291, 453] width 149 height 231
click at [794, 352] on icon at bounding box center [795, 347] width 35 height 18
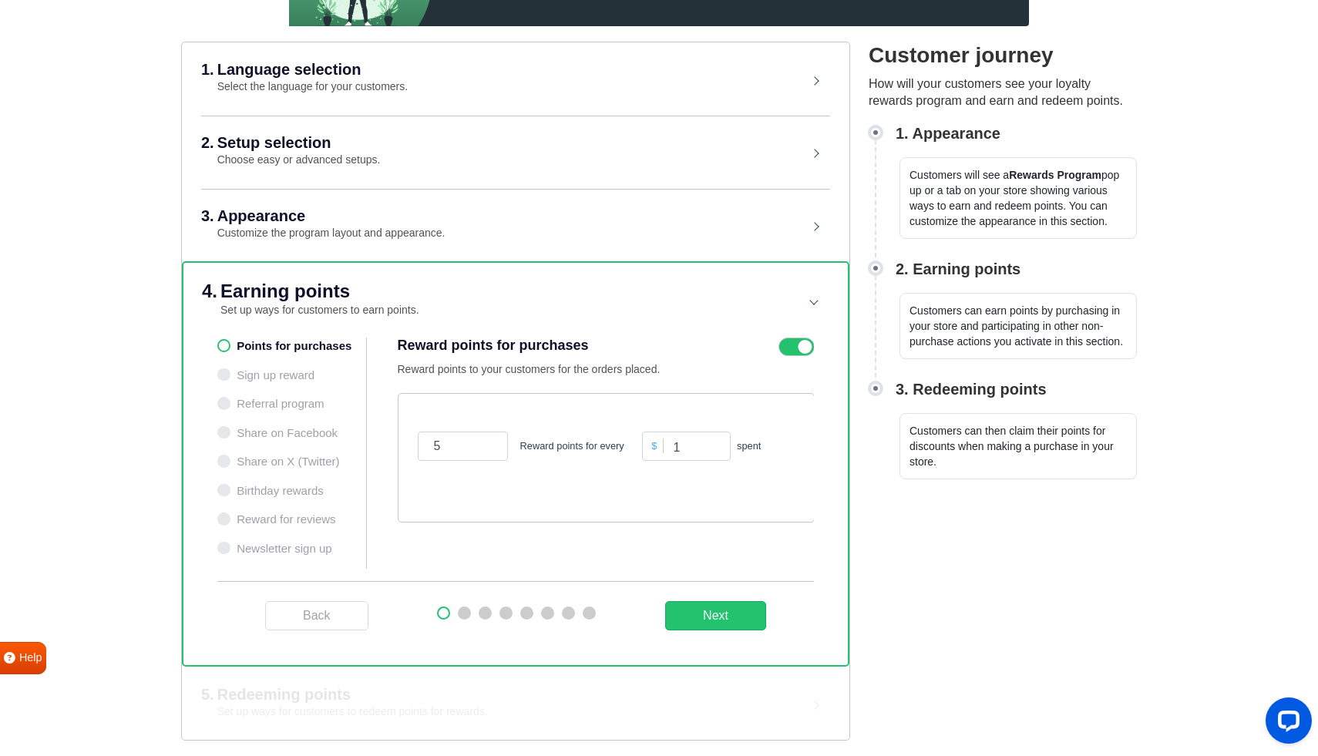
click at [0, 0] on input "checkbox" at bounding box center [0, 0] width 0 height 0
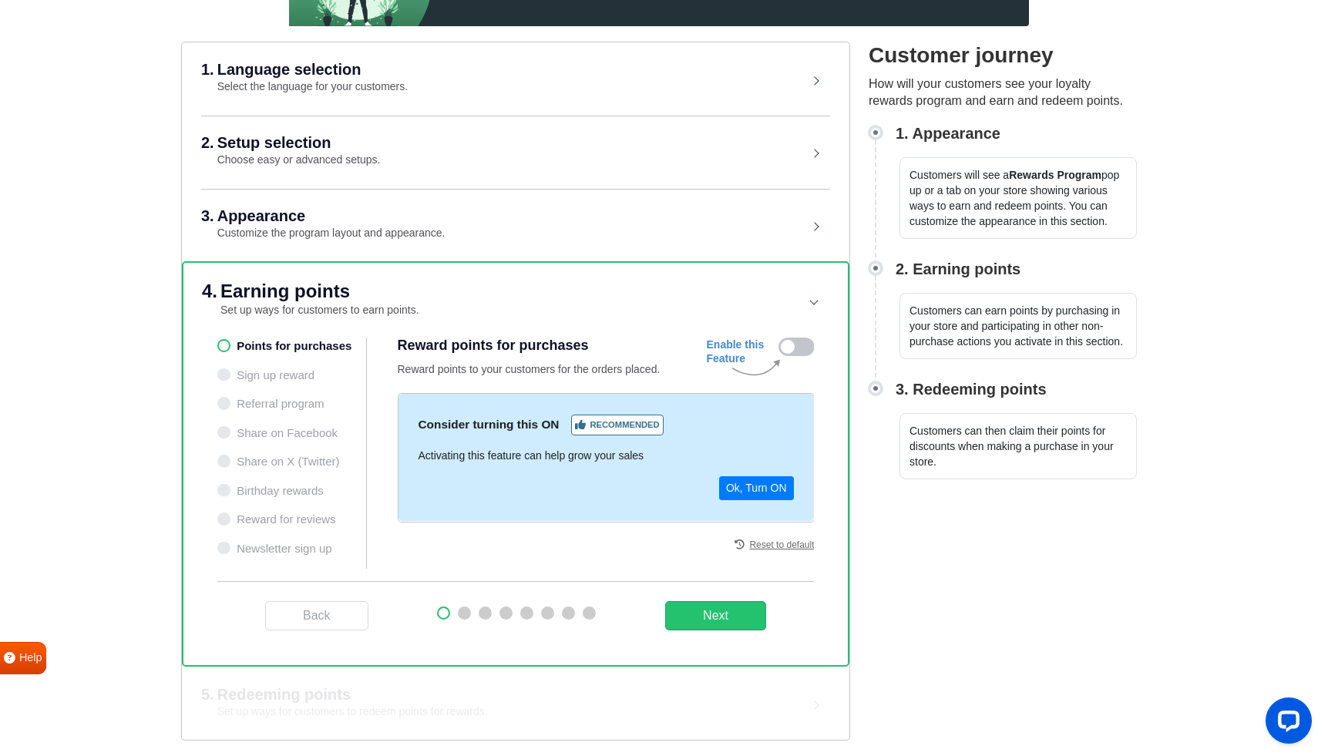
click at [794, 352] on icon at bounding box center [795, 347] width 35 height 18
click at [0, 0] on input "checkbox" at bounding box center [0, 0] width 0 height 0
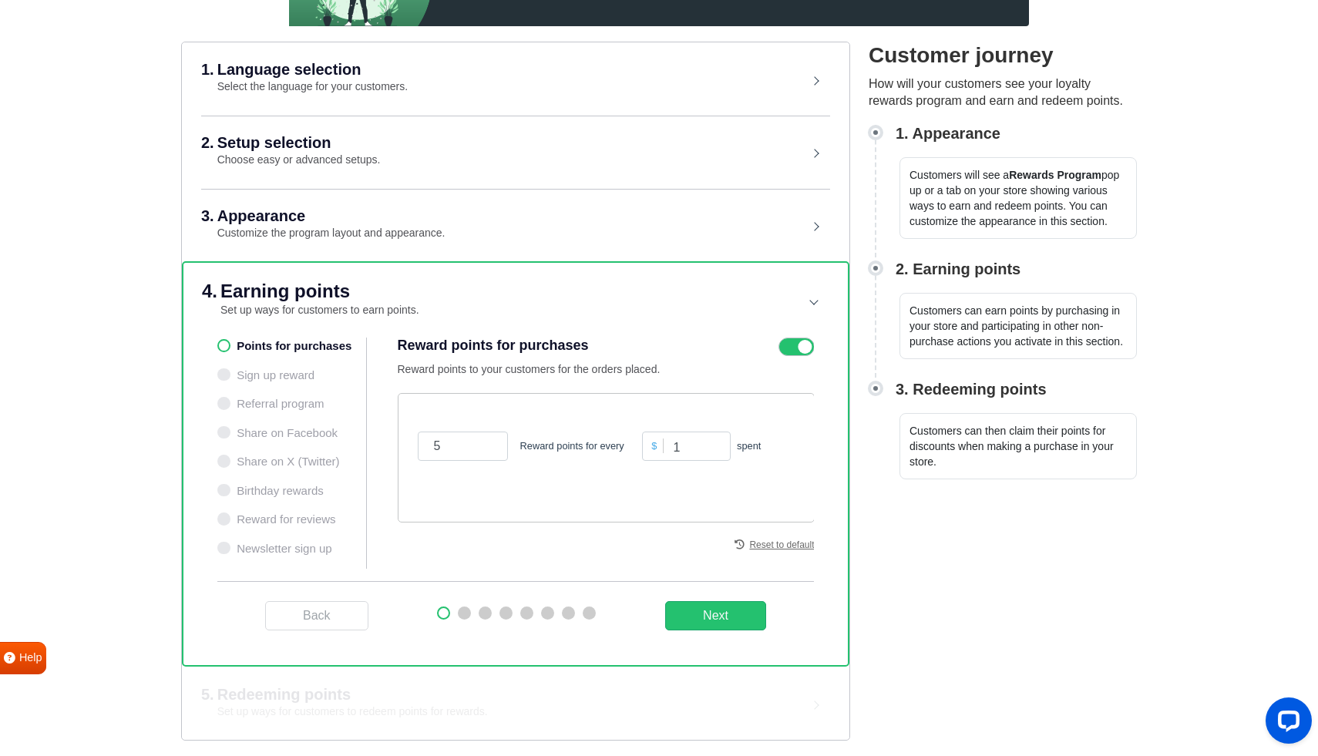
click at [794, 352] on icon at bounding box center [795, 347] width 35 height 18
click at [0, 0] on input "checkbox" at bounding box center [0, 0] width 0 height 0
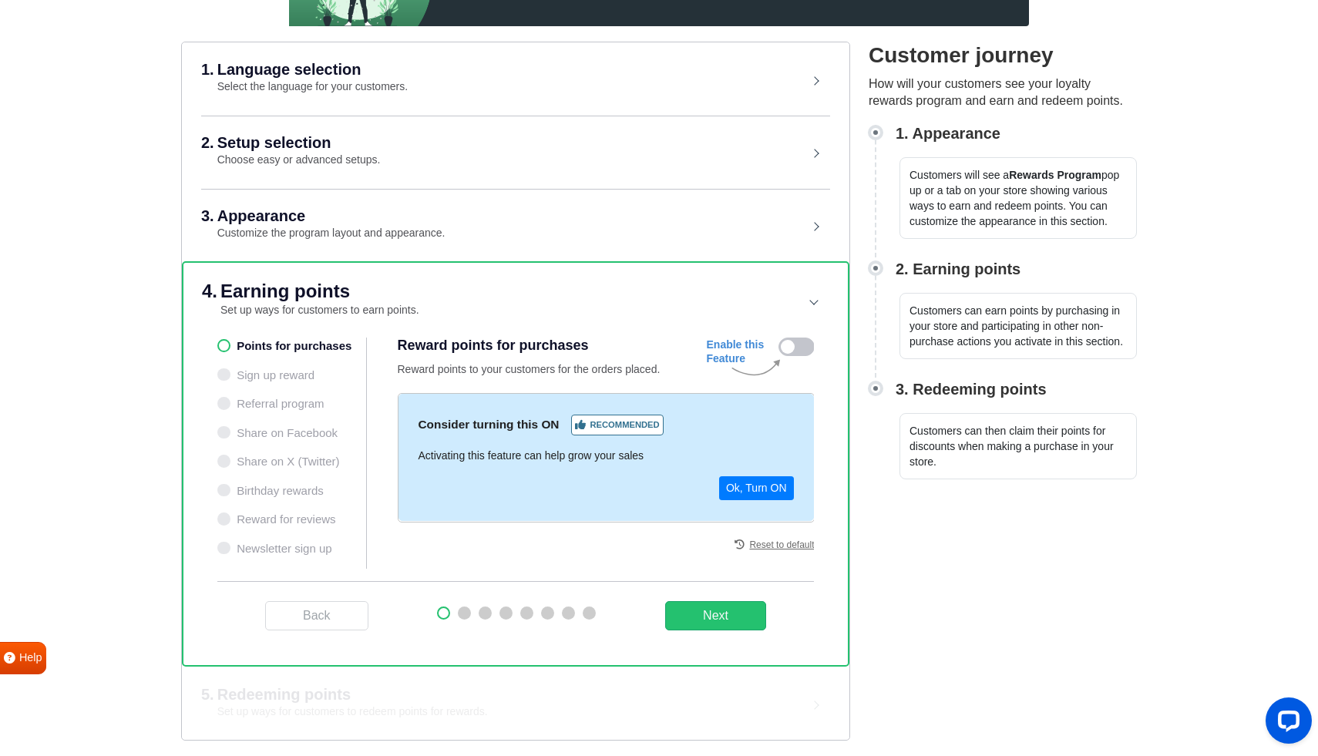
click at [794, 352] on icon at bounding box center [795, 347] width 35 height 18
click at [0, 0] on input "checkbox" at bounding box center [0, 0] width 0 height 0
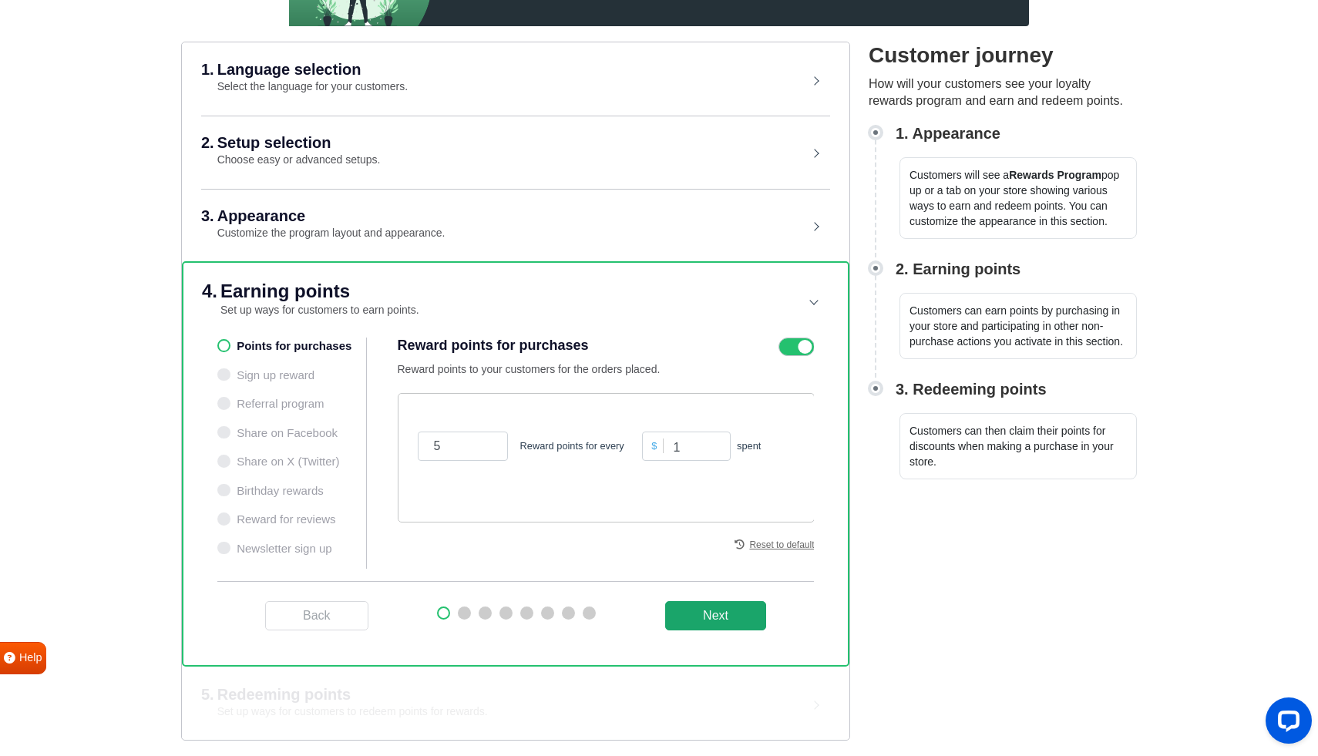
click at [707, 621] on button "Next" at bounding box center [715, 615] width 101 height 29
